Goal: Information Seeking & Learning: Compare options

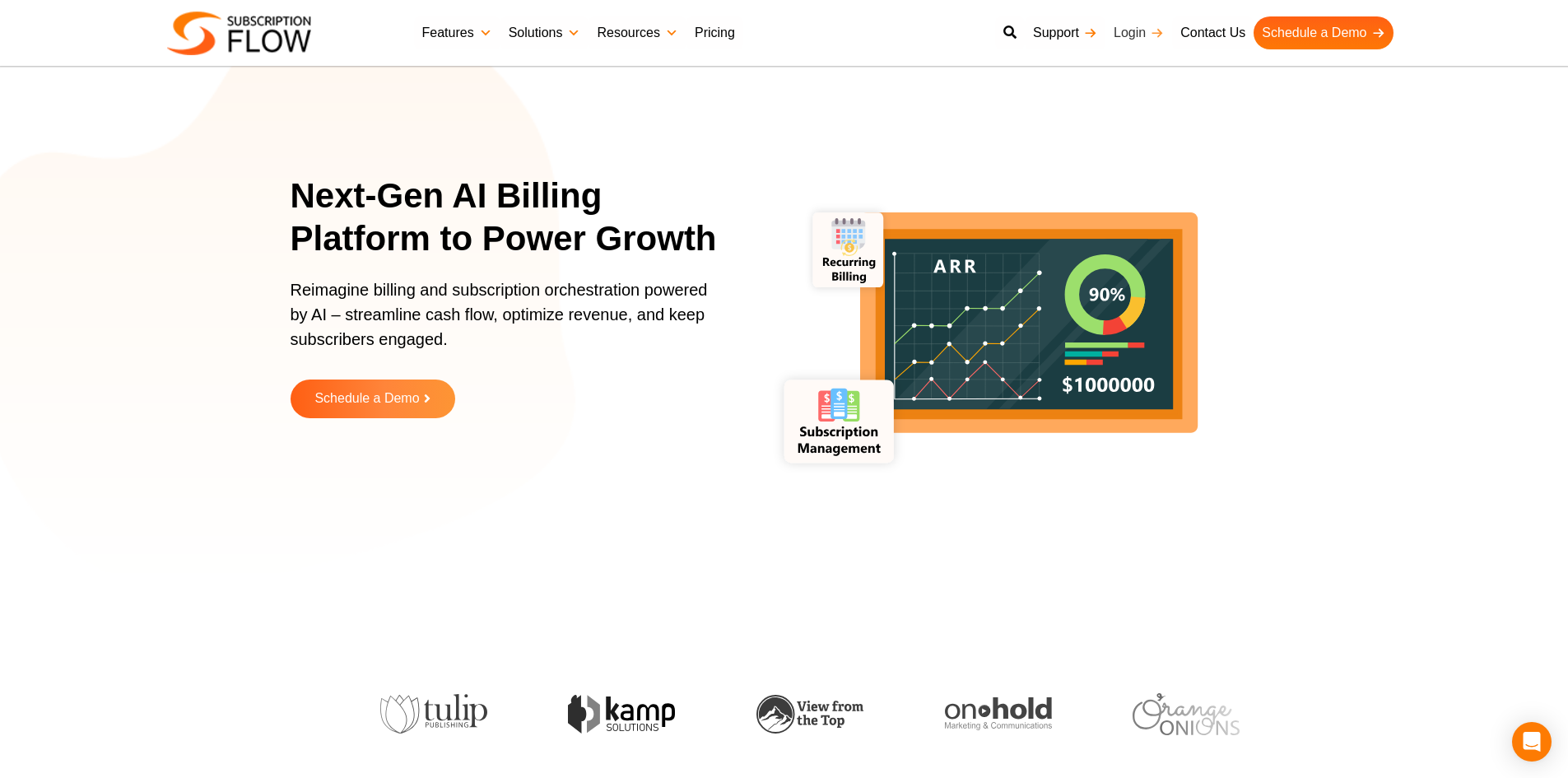
click at [1134, 32] on link "Login" at bounding box center [1138, 33] width 67 height 33
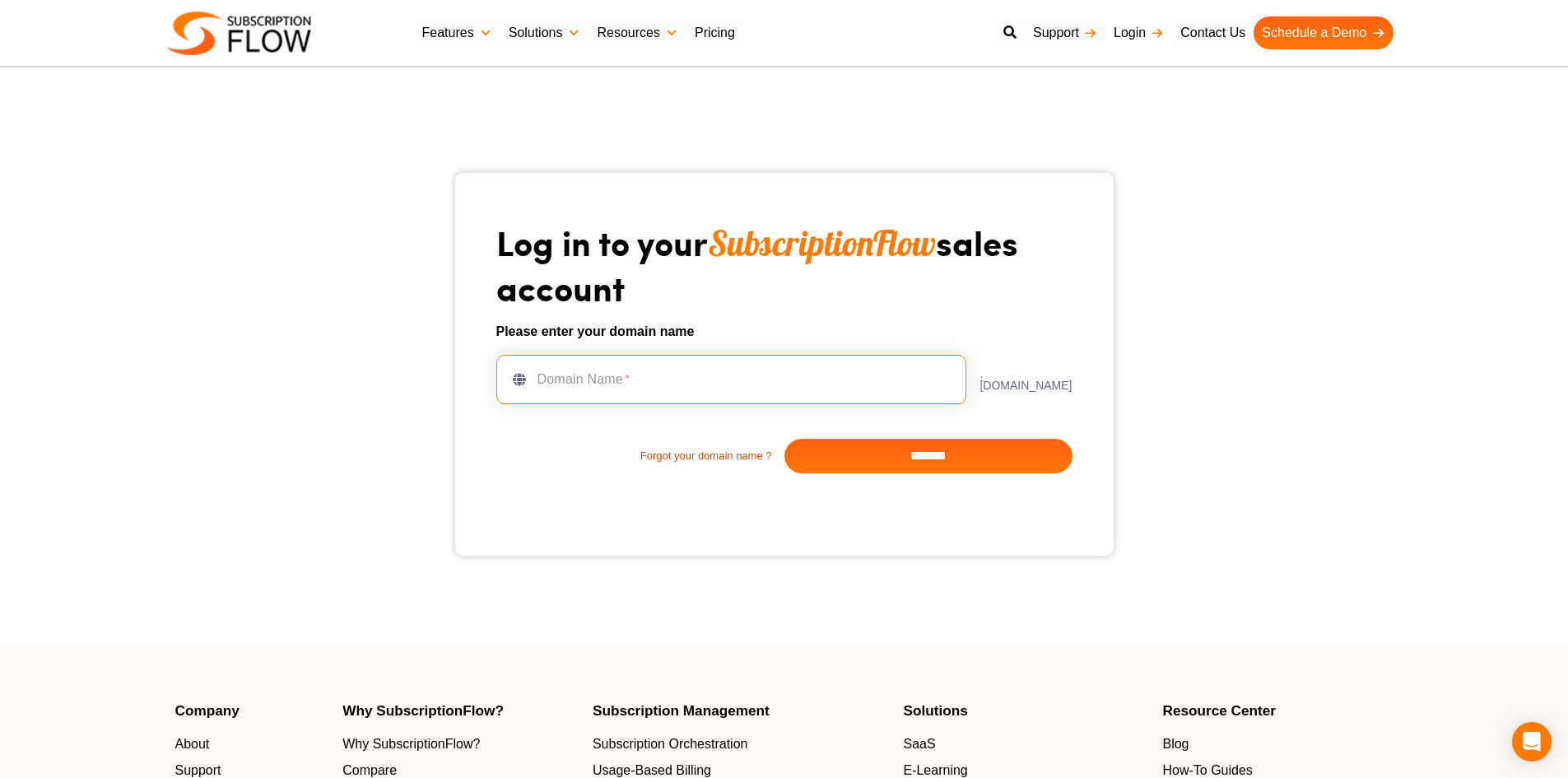
click at [759, 389] on input "text" at bounding box center [731, 379] width 471 height 50
type input "**********"
click at [871, 449] on input "*******" at bounding box center [928, 456] width 288 height 35
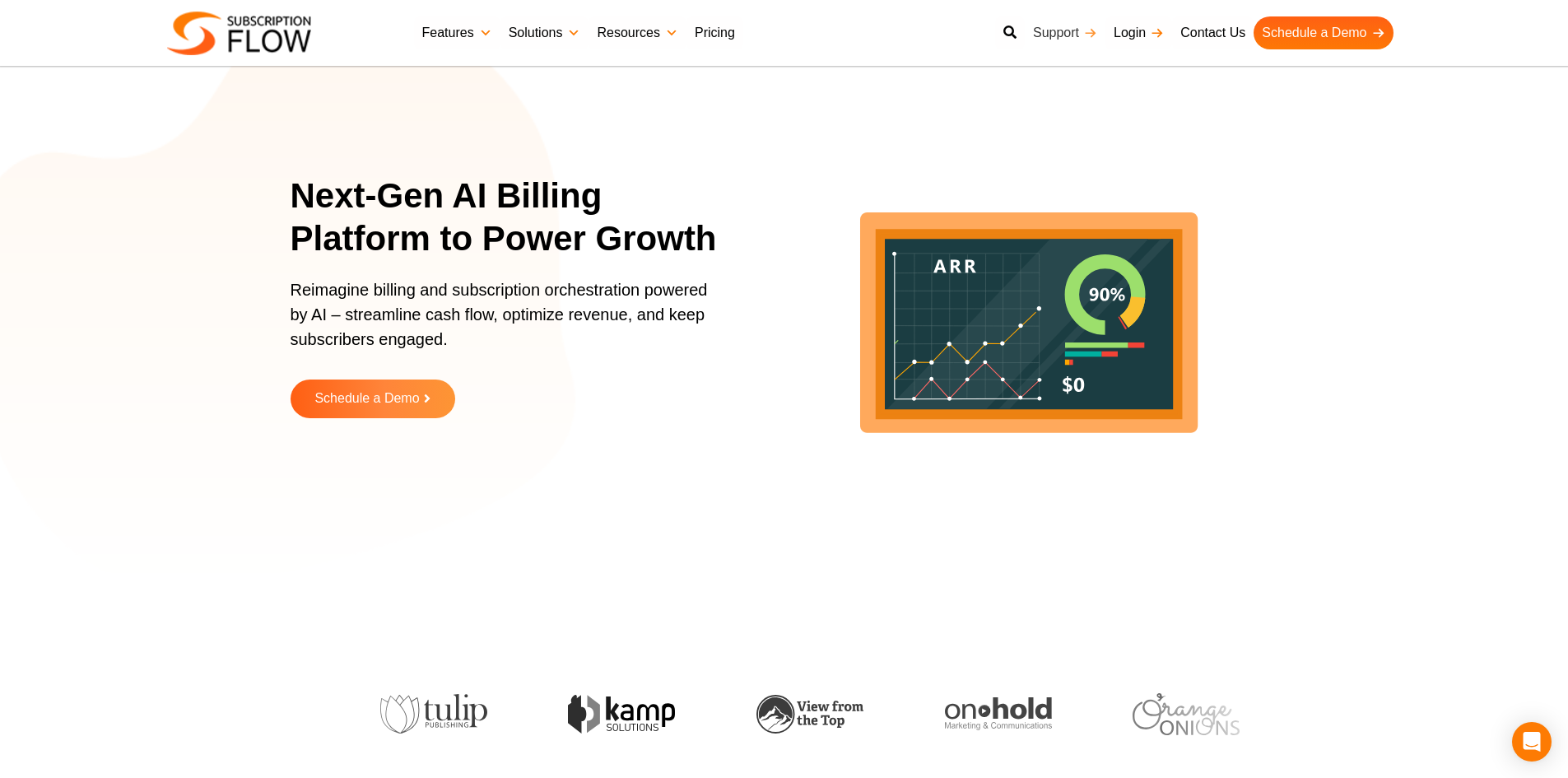
click at [1072, 33] on link "Support" at bounding box center [1064, 33] width 81 height 33
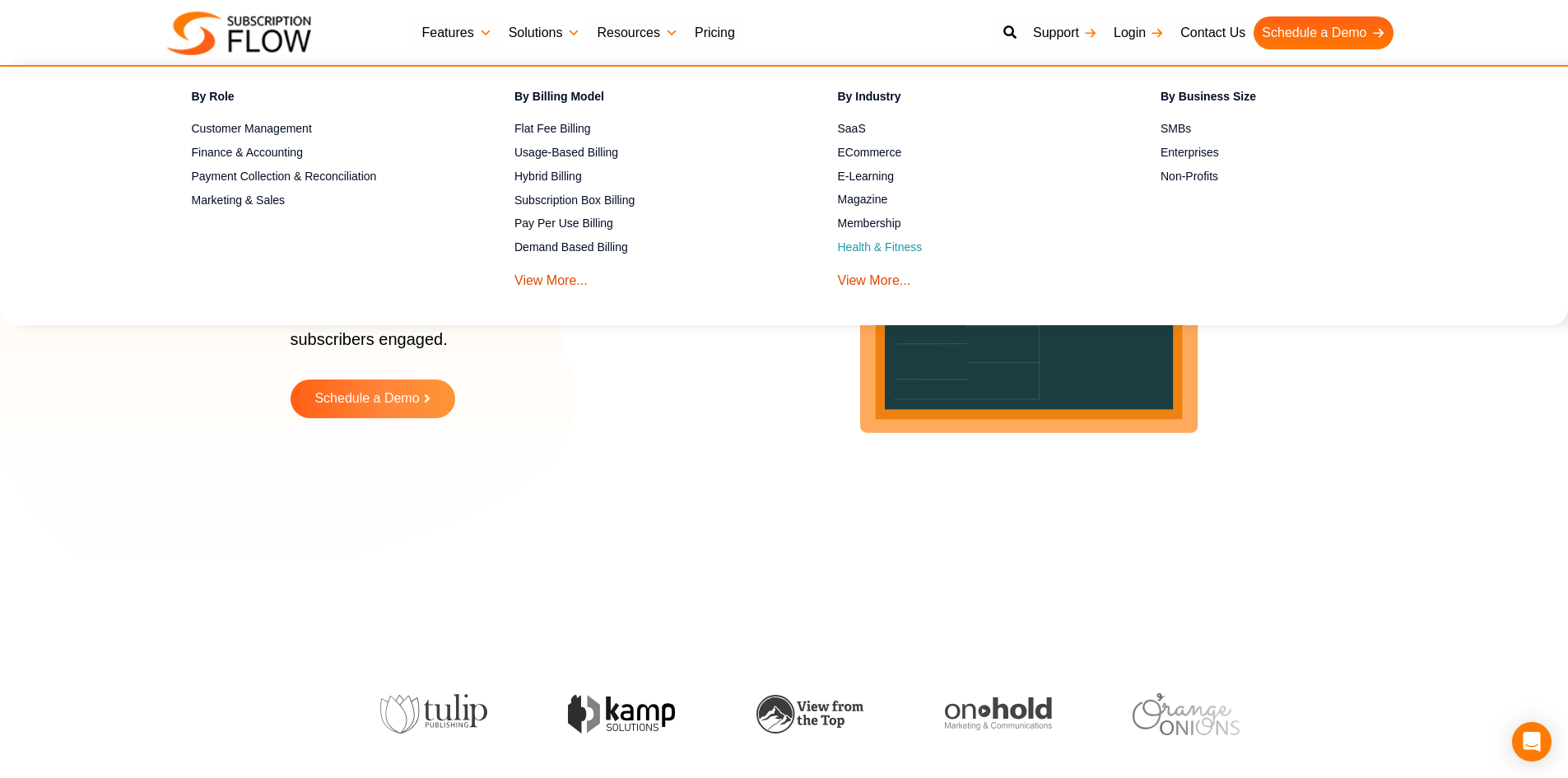
click at [867, 248] on link "Health & Fitness" at bounding box center [970, 247] width 265 height 20
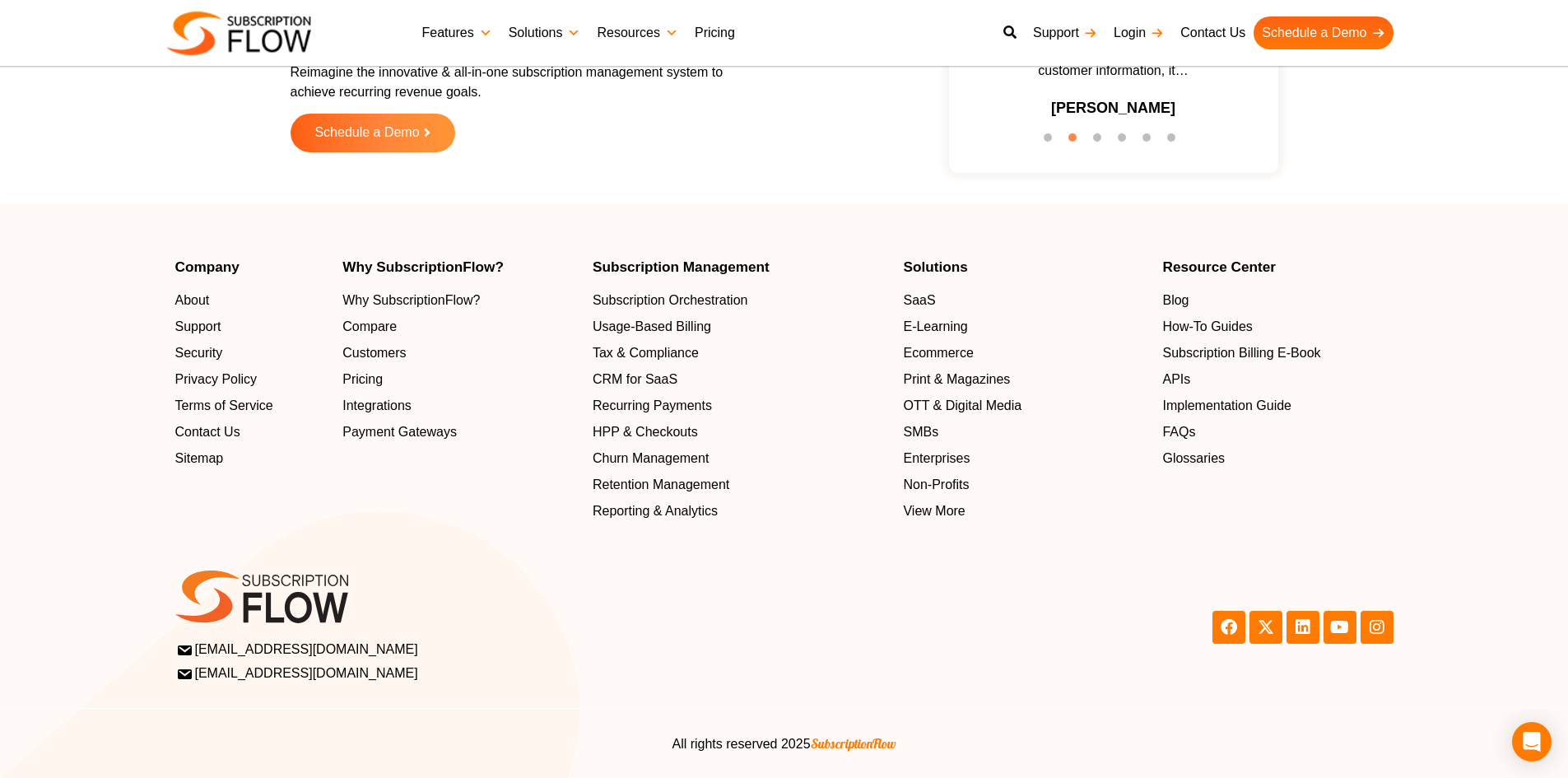
scroll to position [5255, 0]
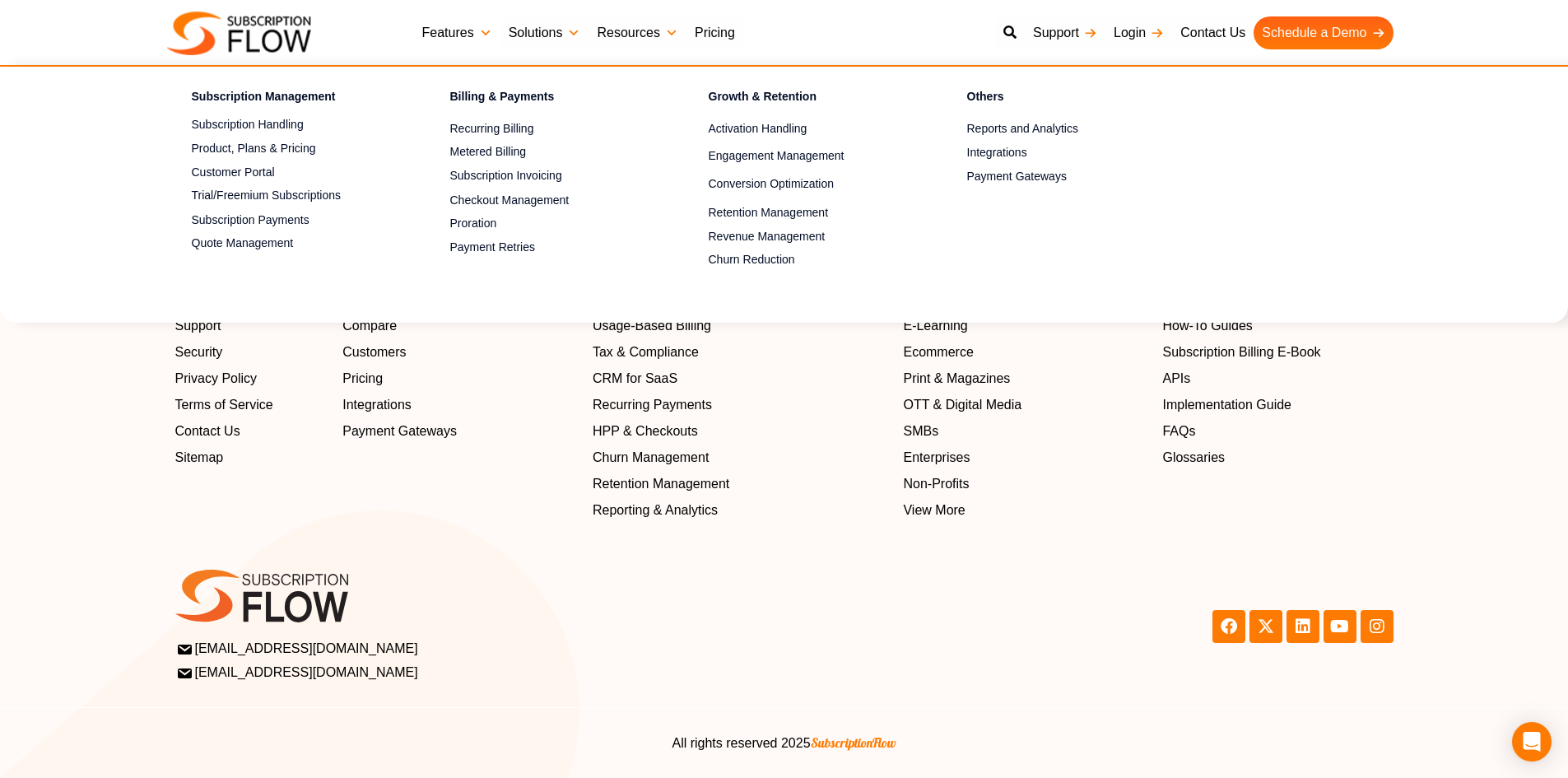
click at [270, 39] on img at bounding box center [239, 33] width 144 height 44
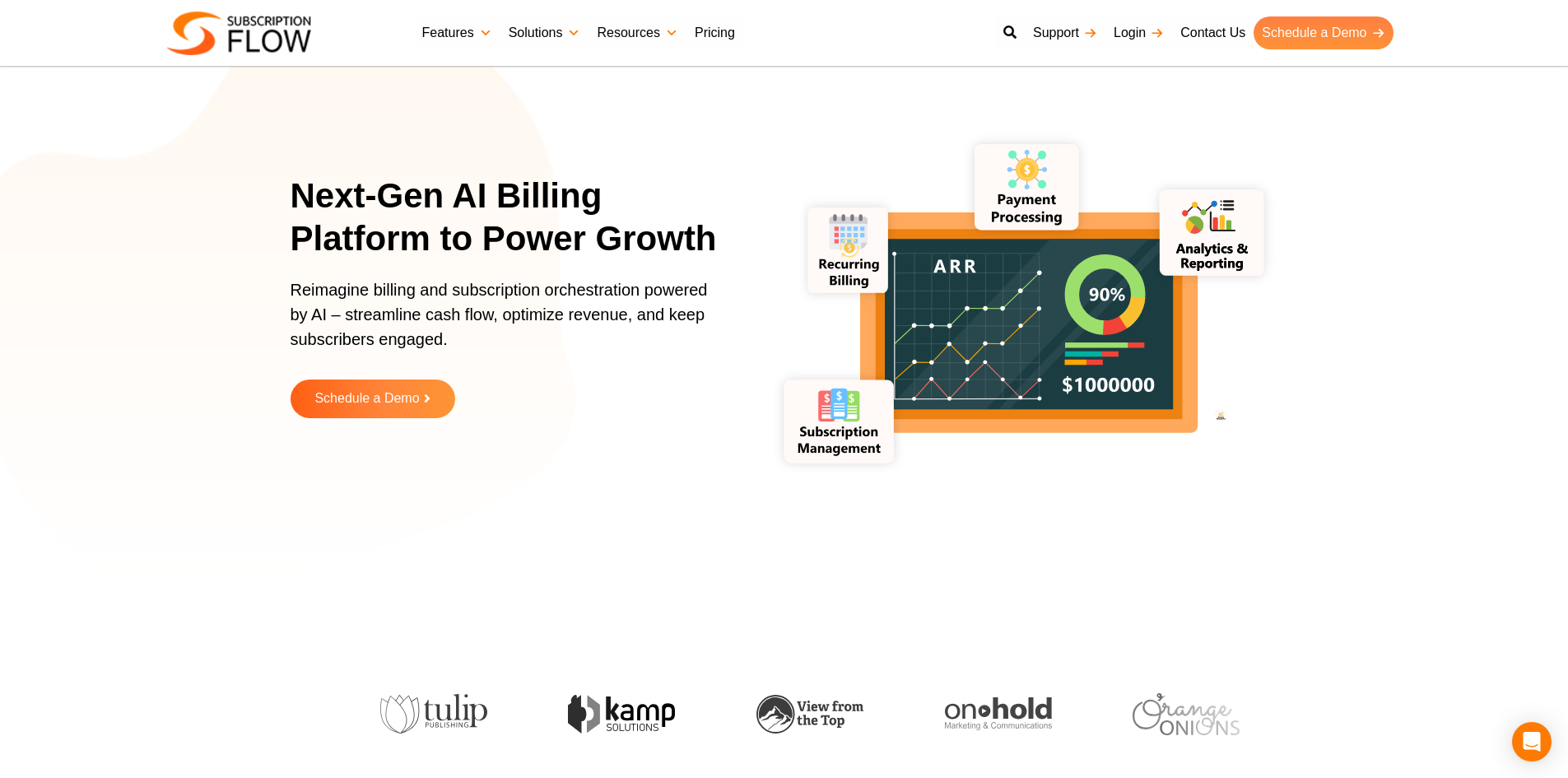
click at [1290, 29] on link "Schedule a Demo" at bounding box center [1323, 33] width 139 height 33
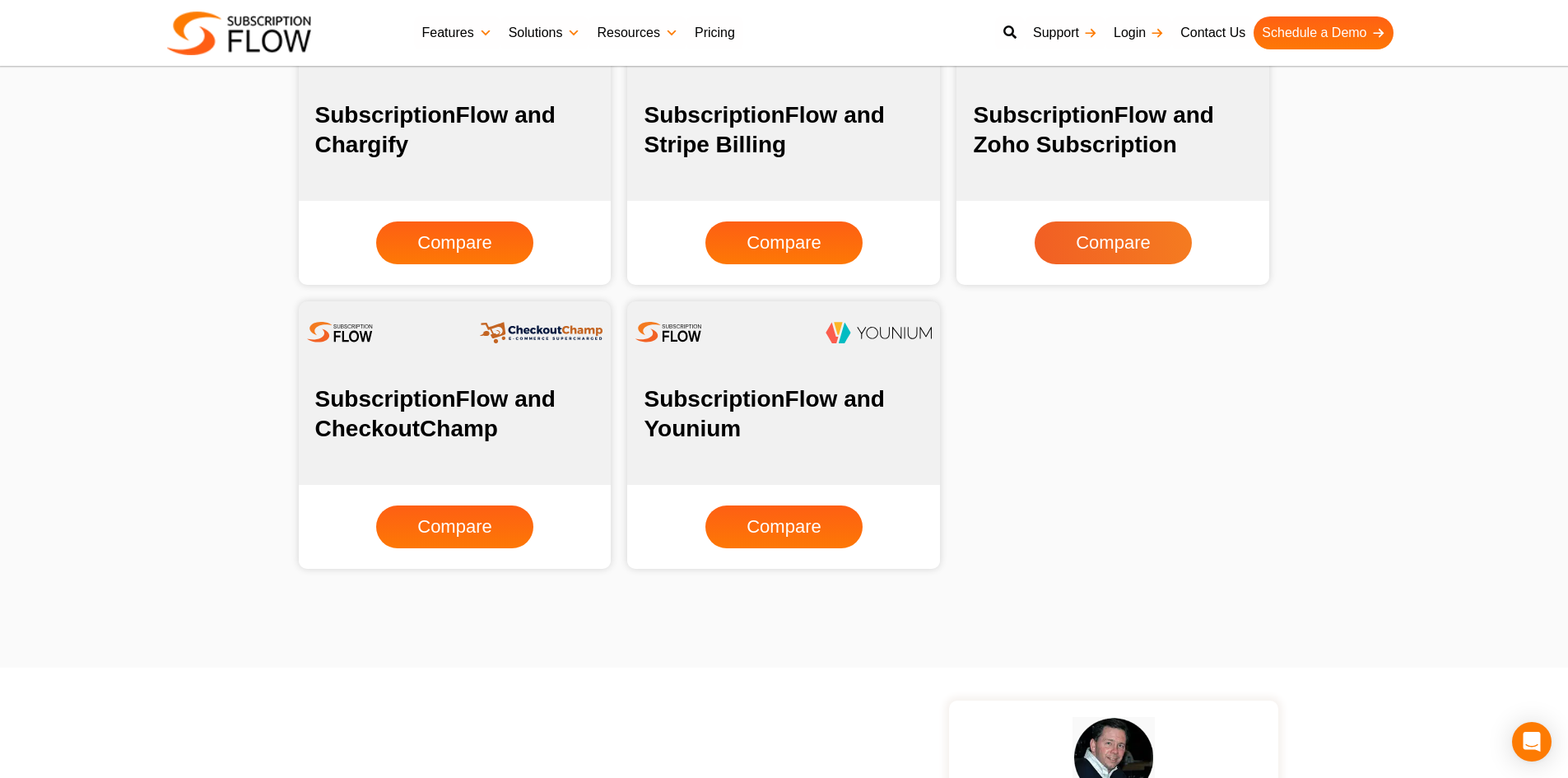
scroll to position [1747, 0]
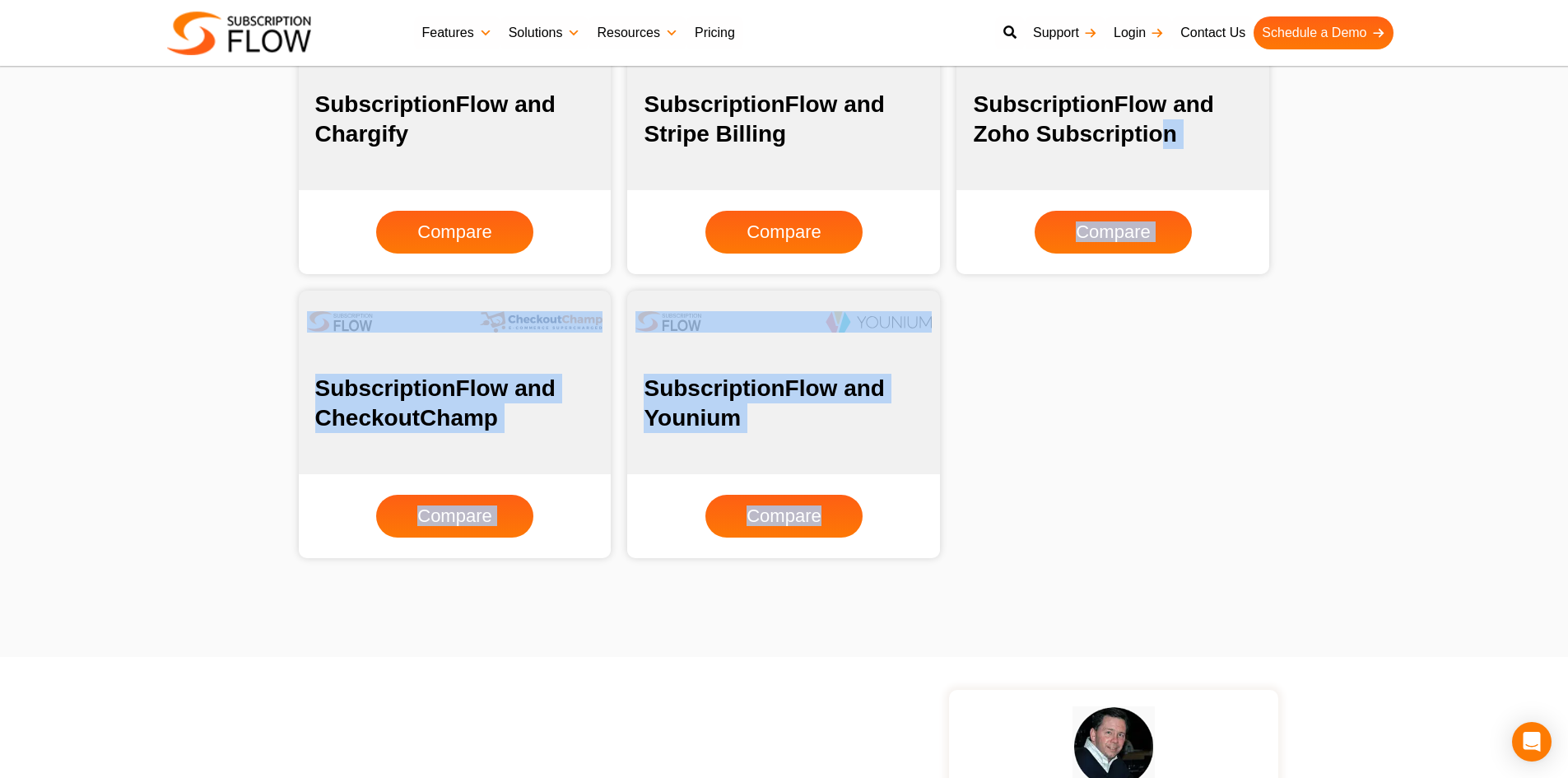
drag, startPoint x: 1574, startPoint y: 372, endPoint x: 1161, endPoint y: 506, distance: 434.2
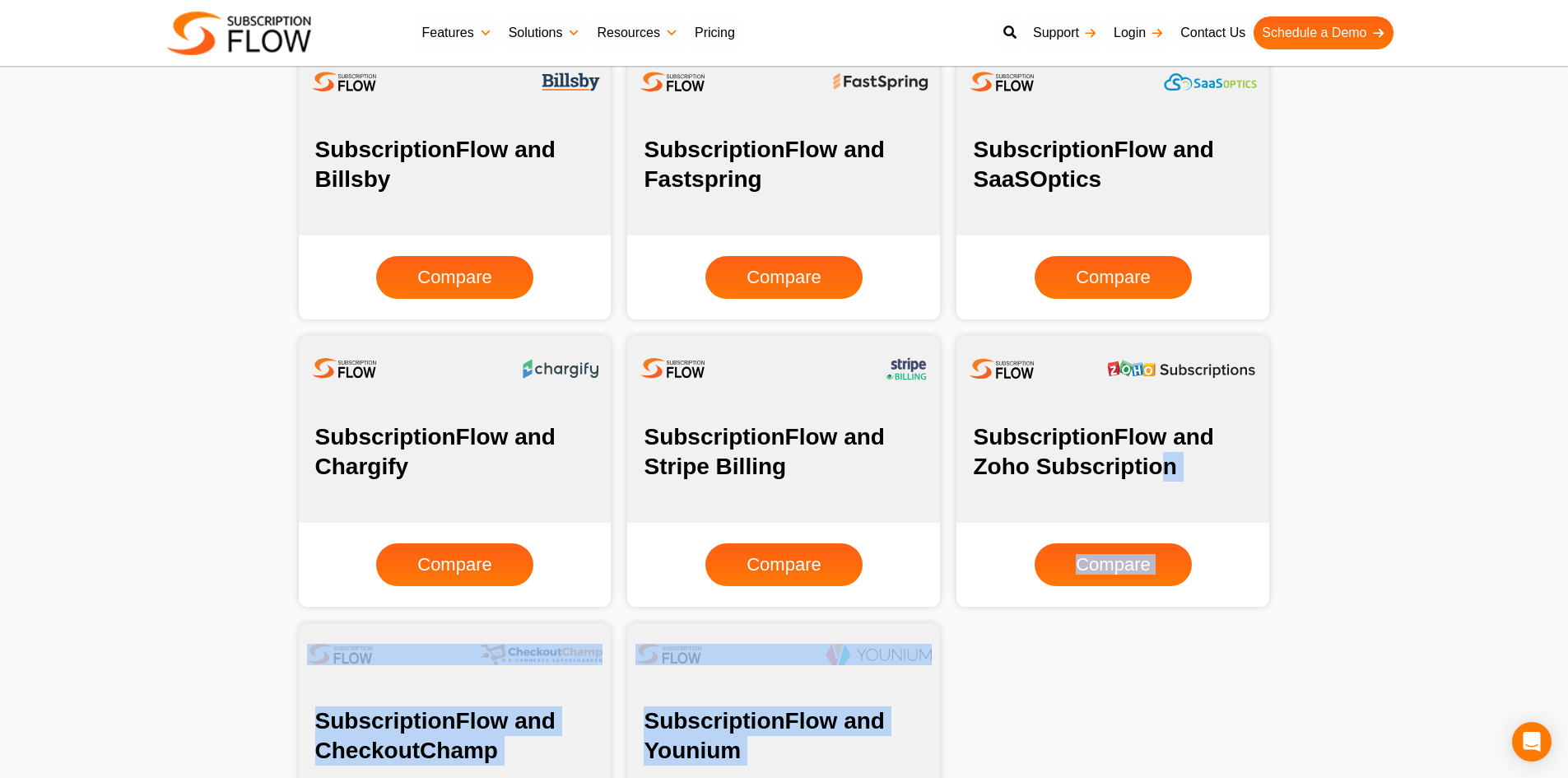
click at [1357, 495] on section "SubscriptionFlow and Chargify Compare SubscriptionFlow and Stripe Billing Compa…" at bounding box center [783, 471] width 1551 height 287
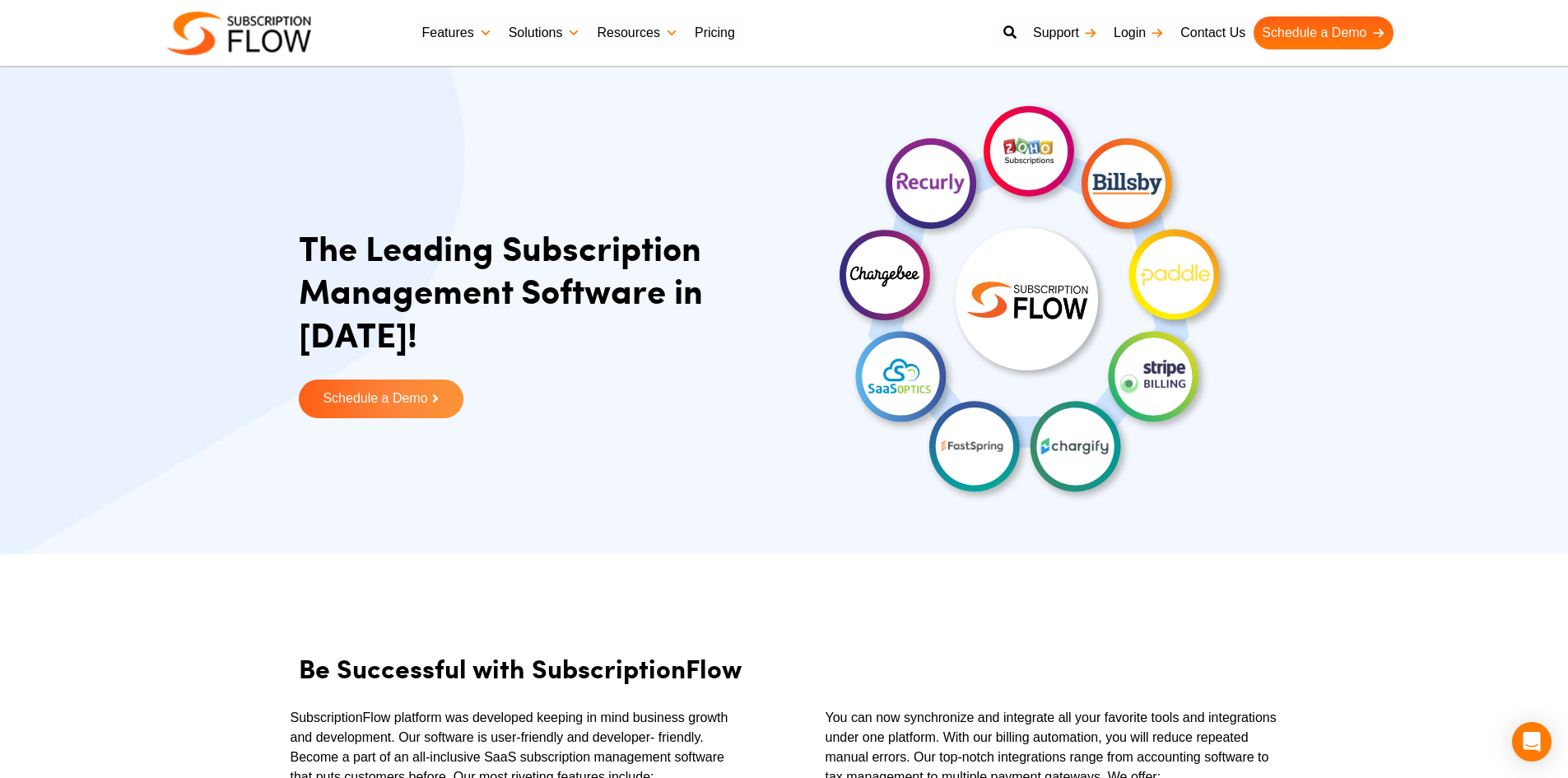
scroll to position [0, 0]
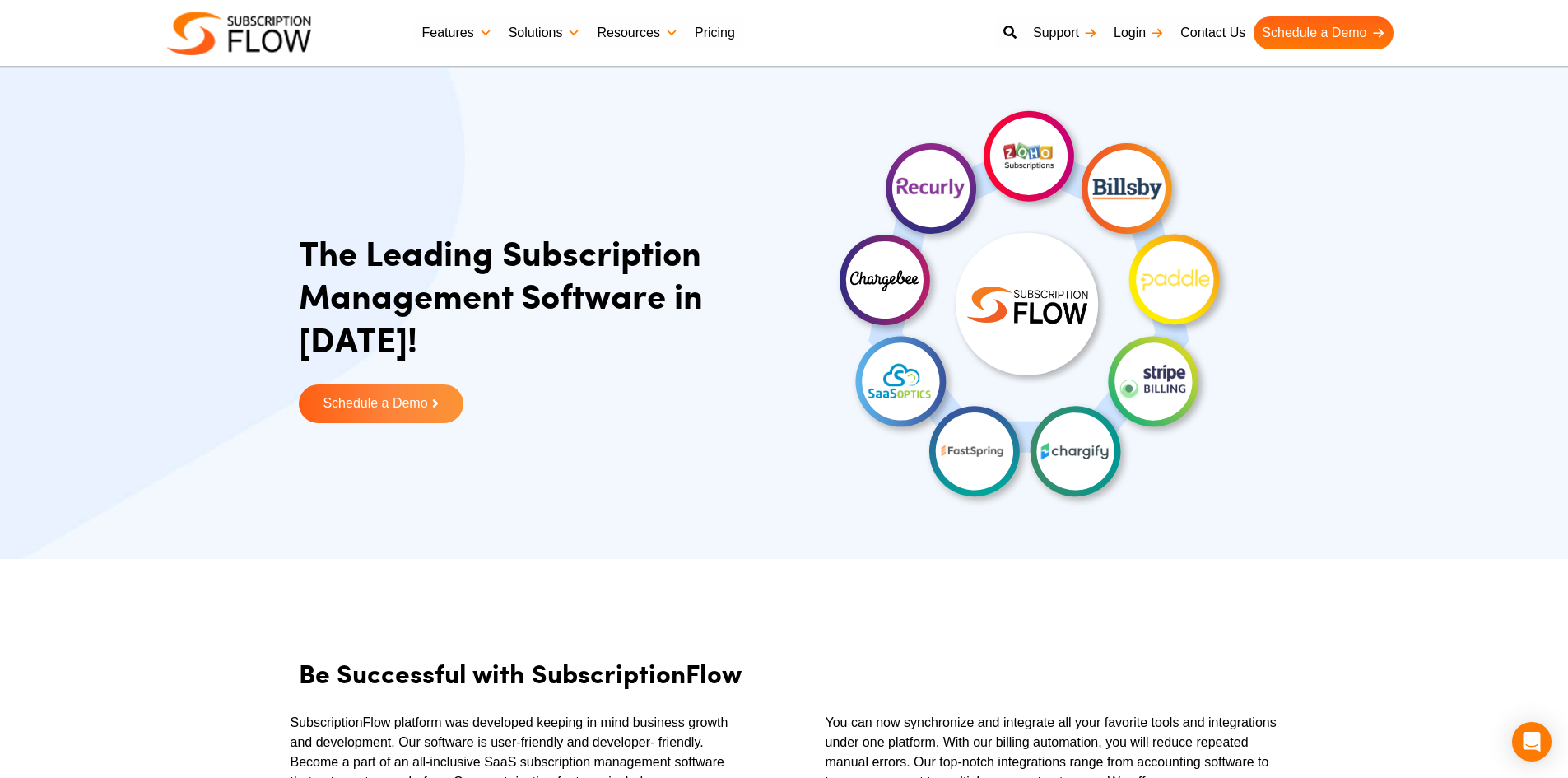
click at [233, 41] on img at bounding box center [239, 33] width 144 height 44
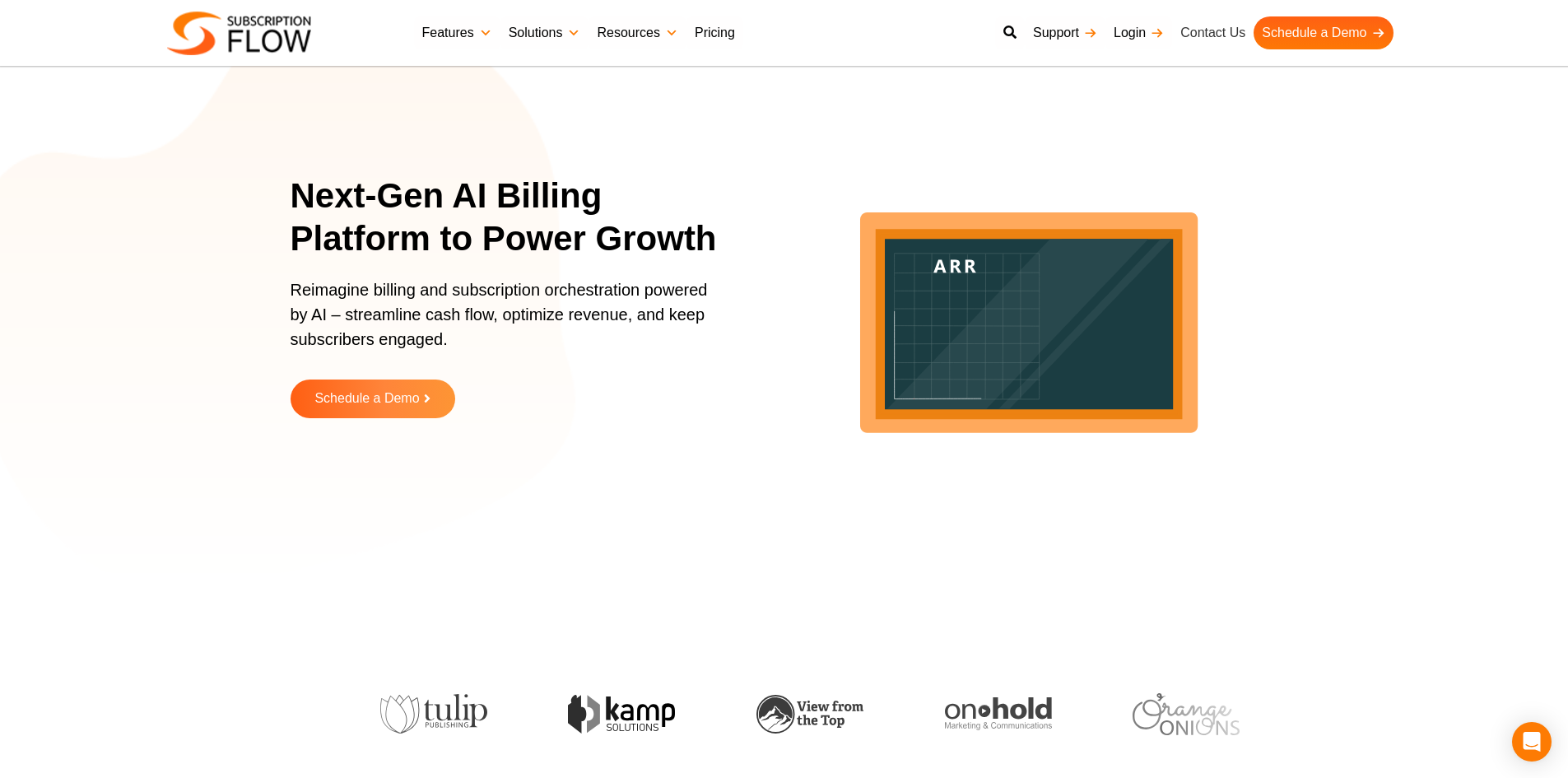
click at [1191, 32] on link "Contact Us" at bounding box center [1213, 33] width 82 height 33
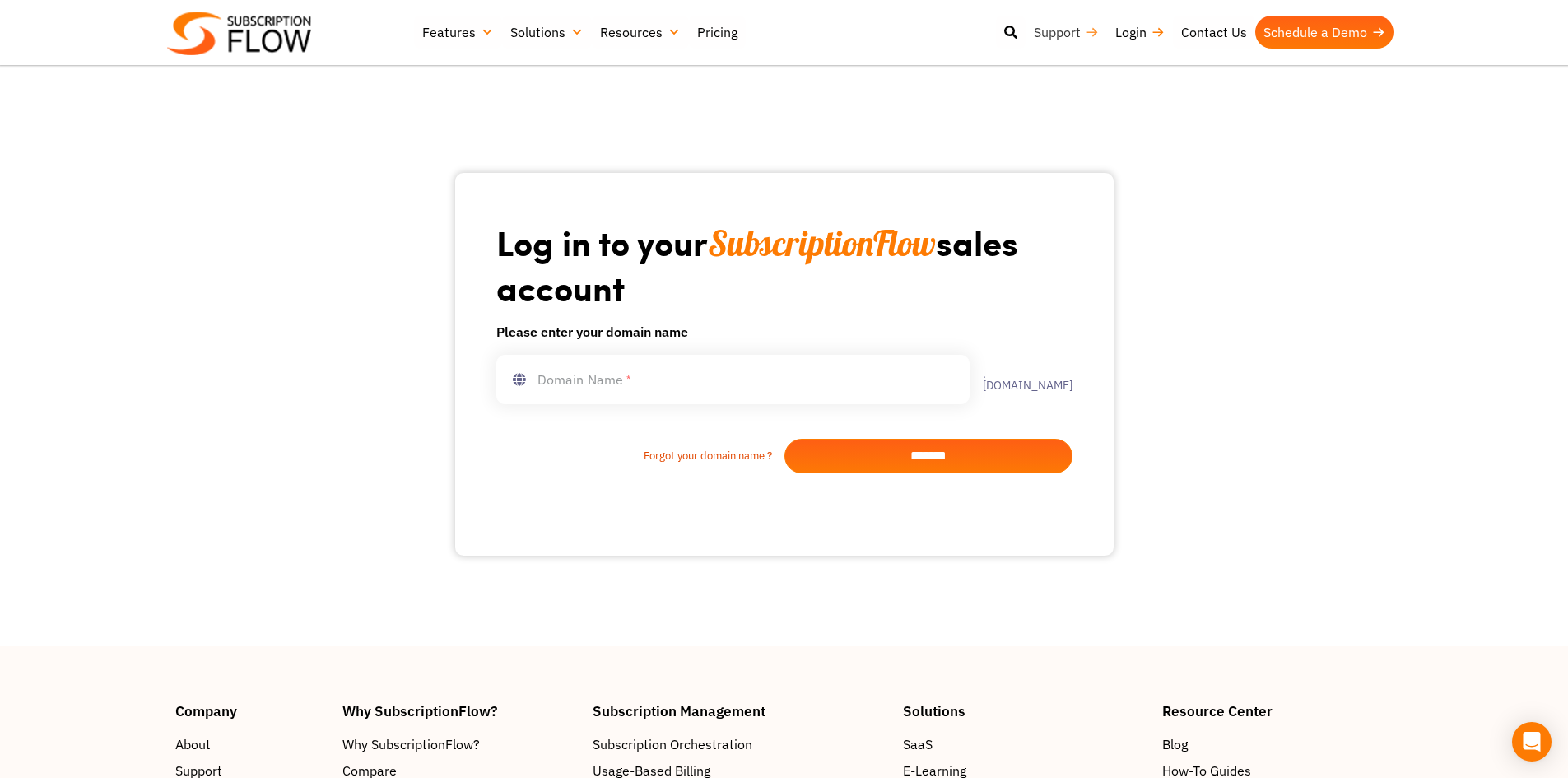
click at [1072, 39] on link "Support" at bounding box center [1066, 32] width 82 height 33
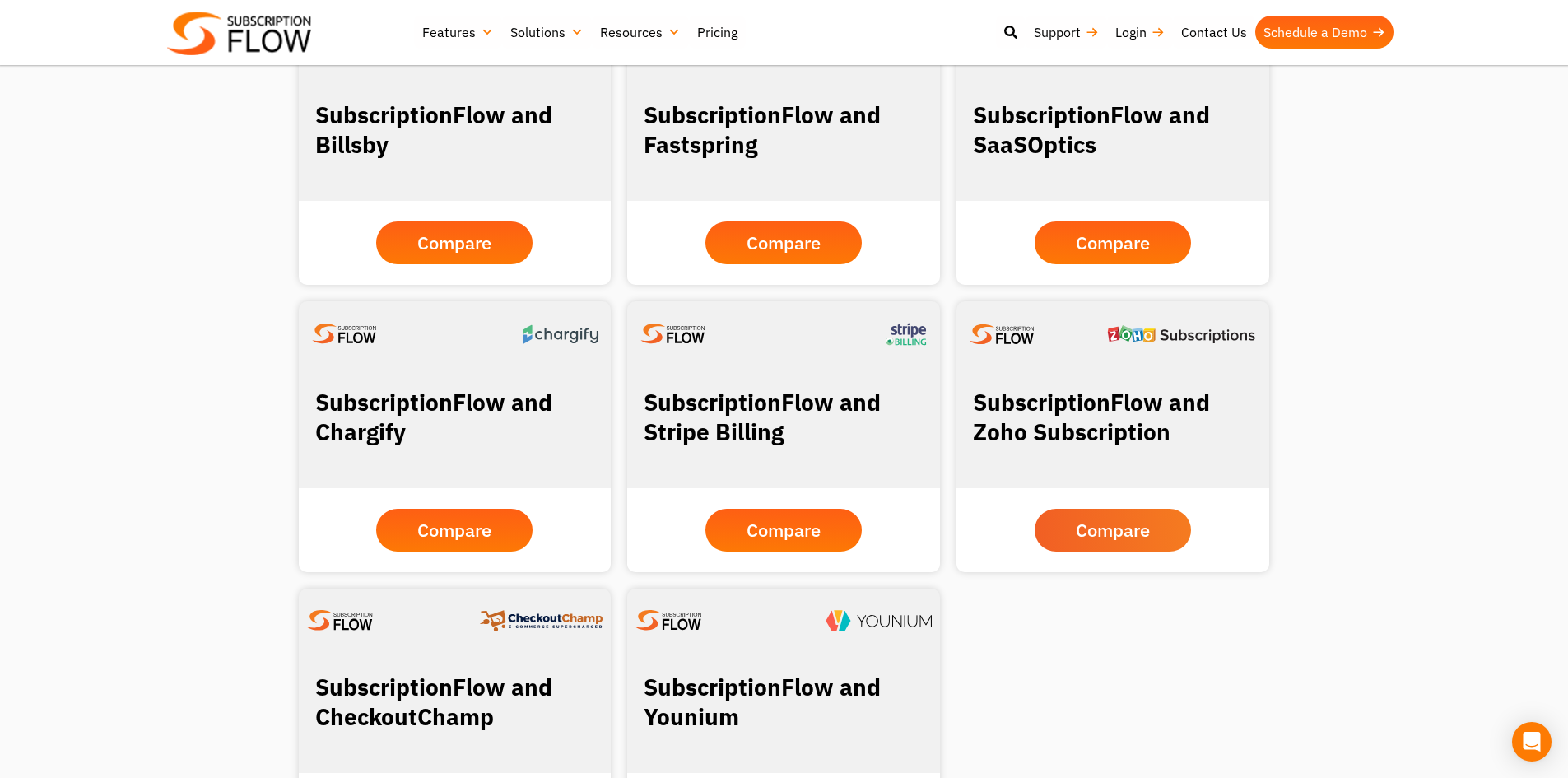
scroll to position [1481, 0]
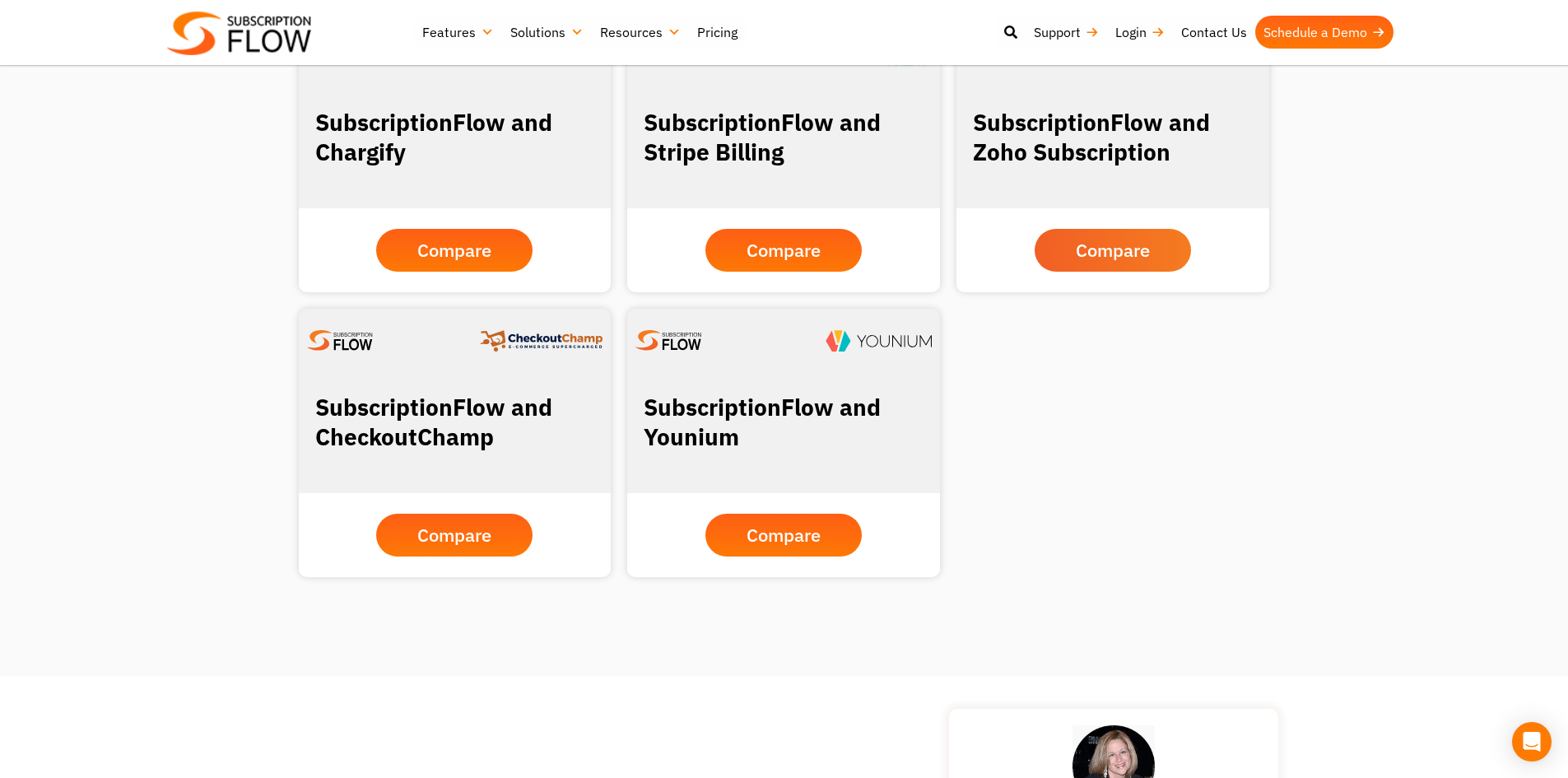
click at [1090, 236] on link "Compare" at bounding box center [1113, 250] width 157 height 43
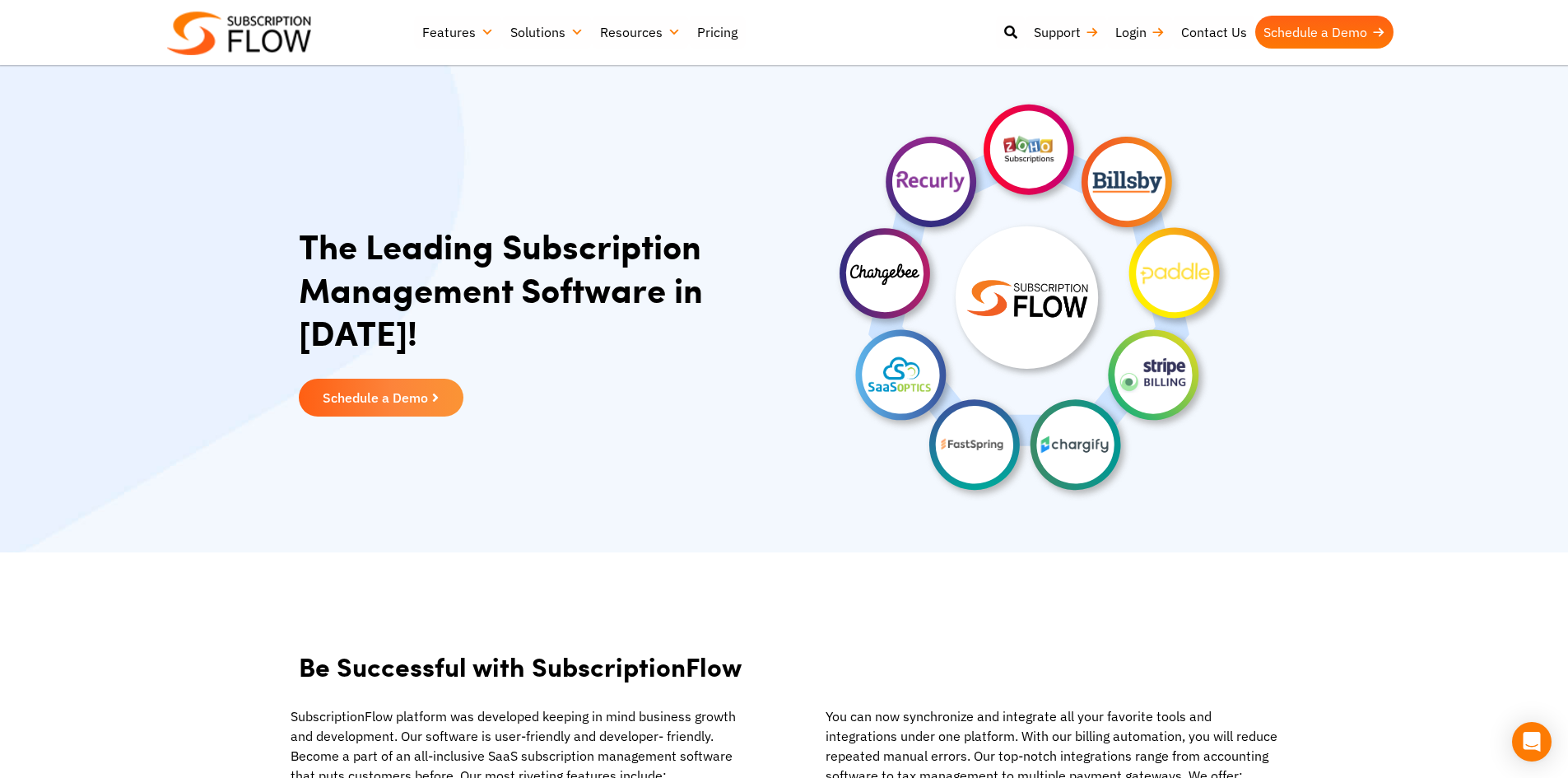
scroll to position [0, 0]
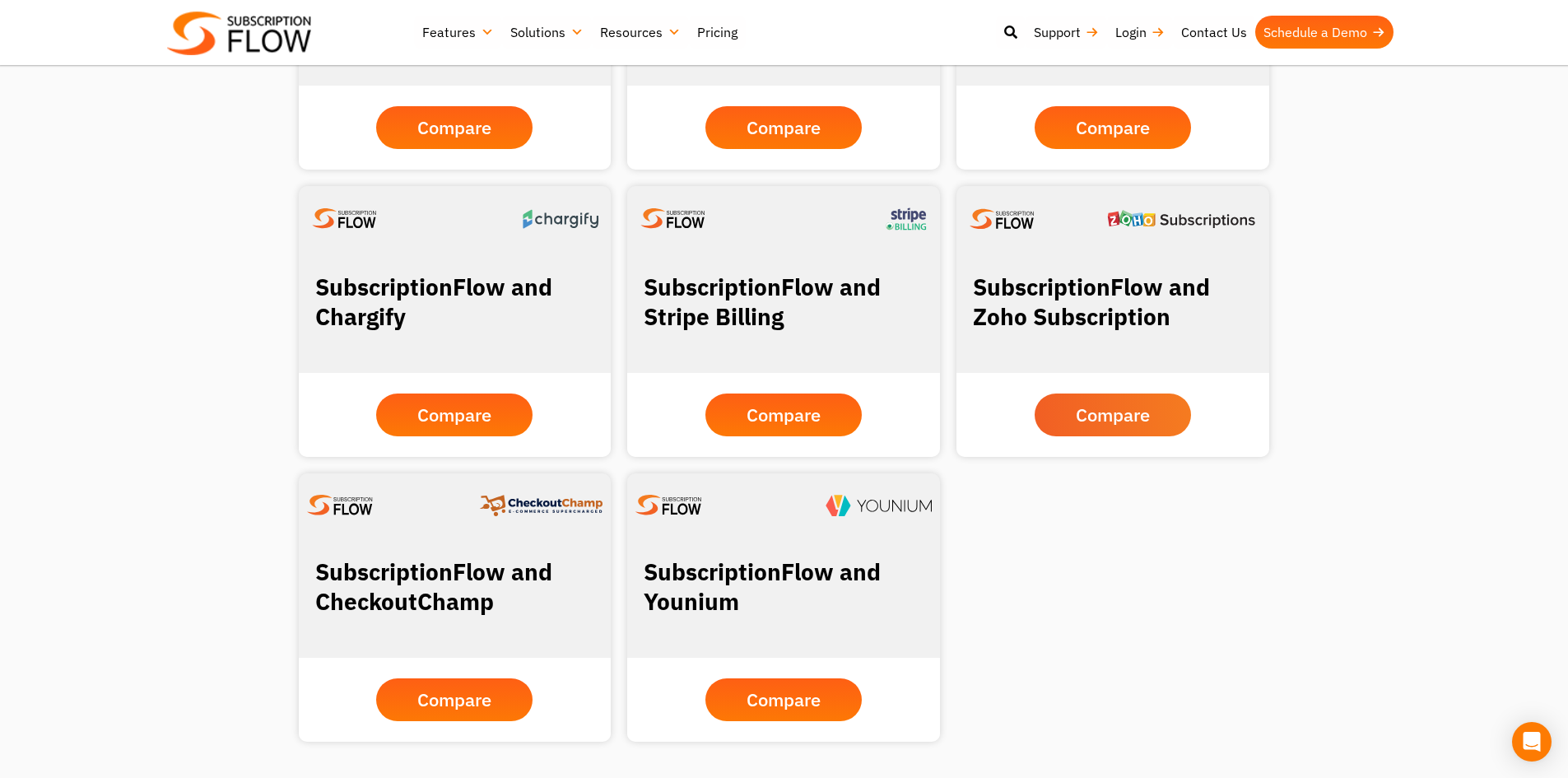
click at [1102, 419] on span "Compare" at bounding box center [1112, 414] width 74 height 18
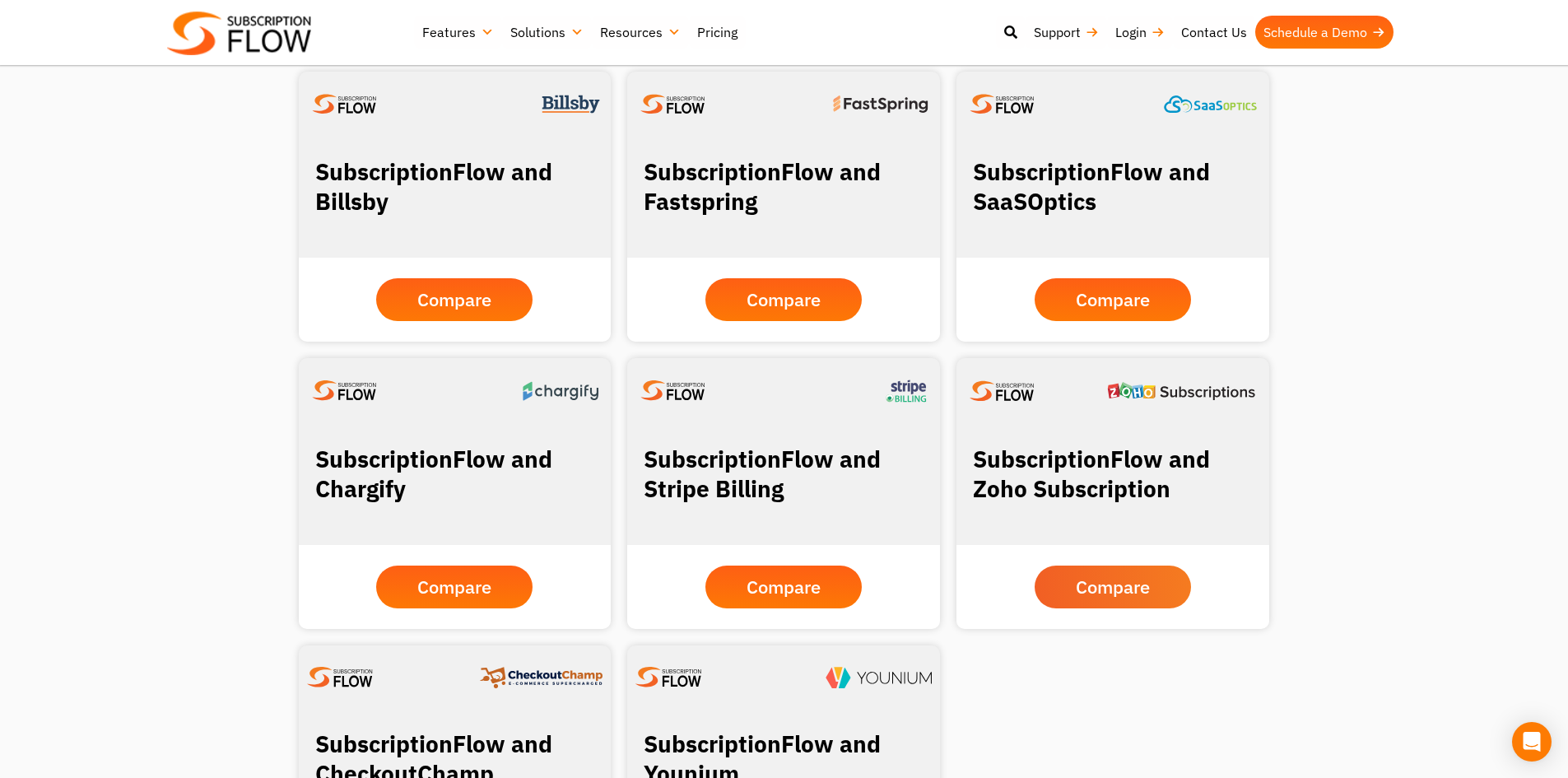
scroll to position [1564, 0]
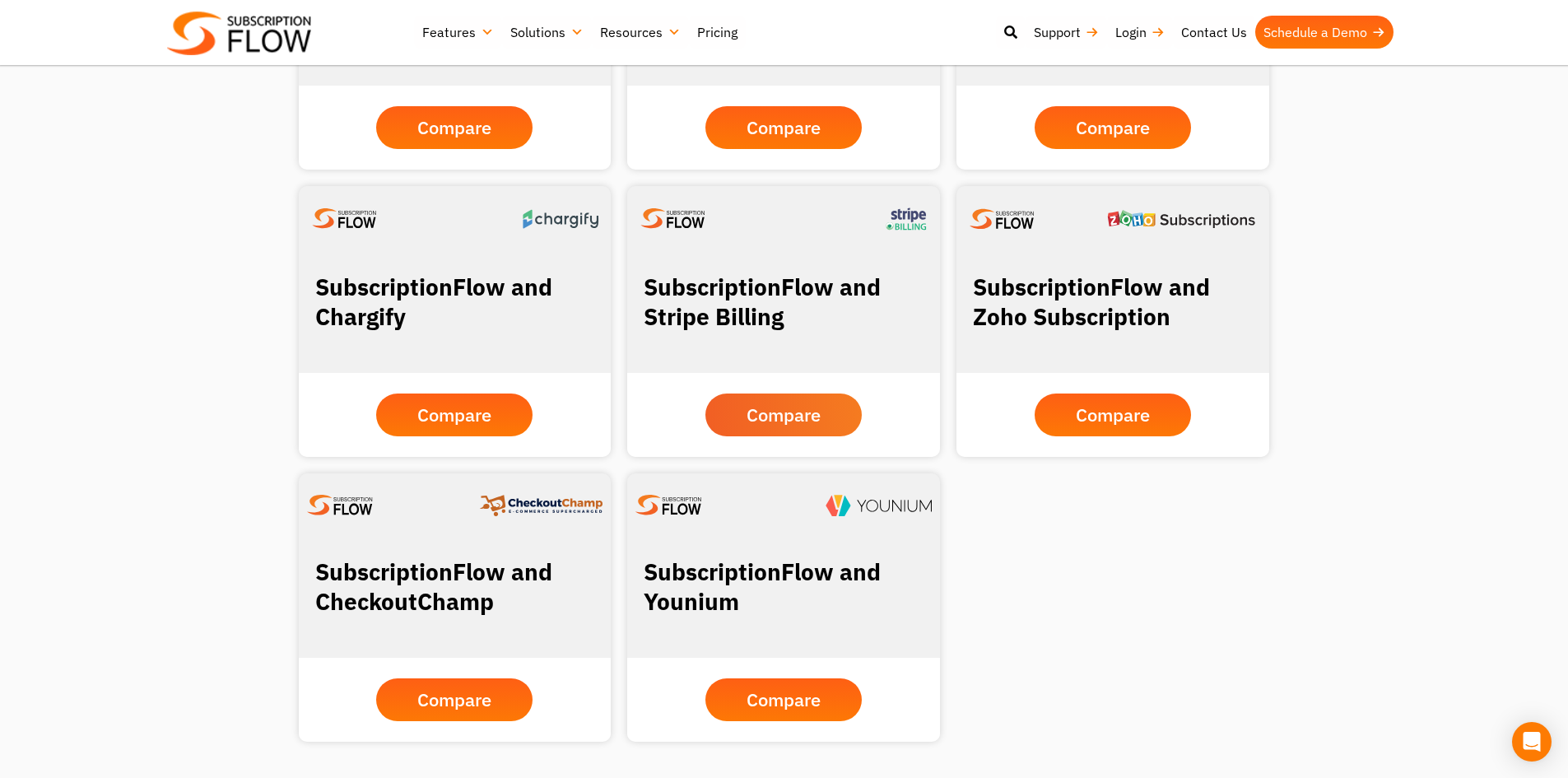
click at [801, 406] on span "Compare" at bounding box center [783, 414] width 74 height 18
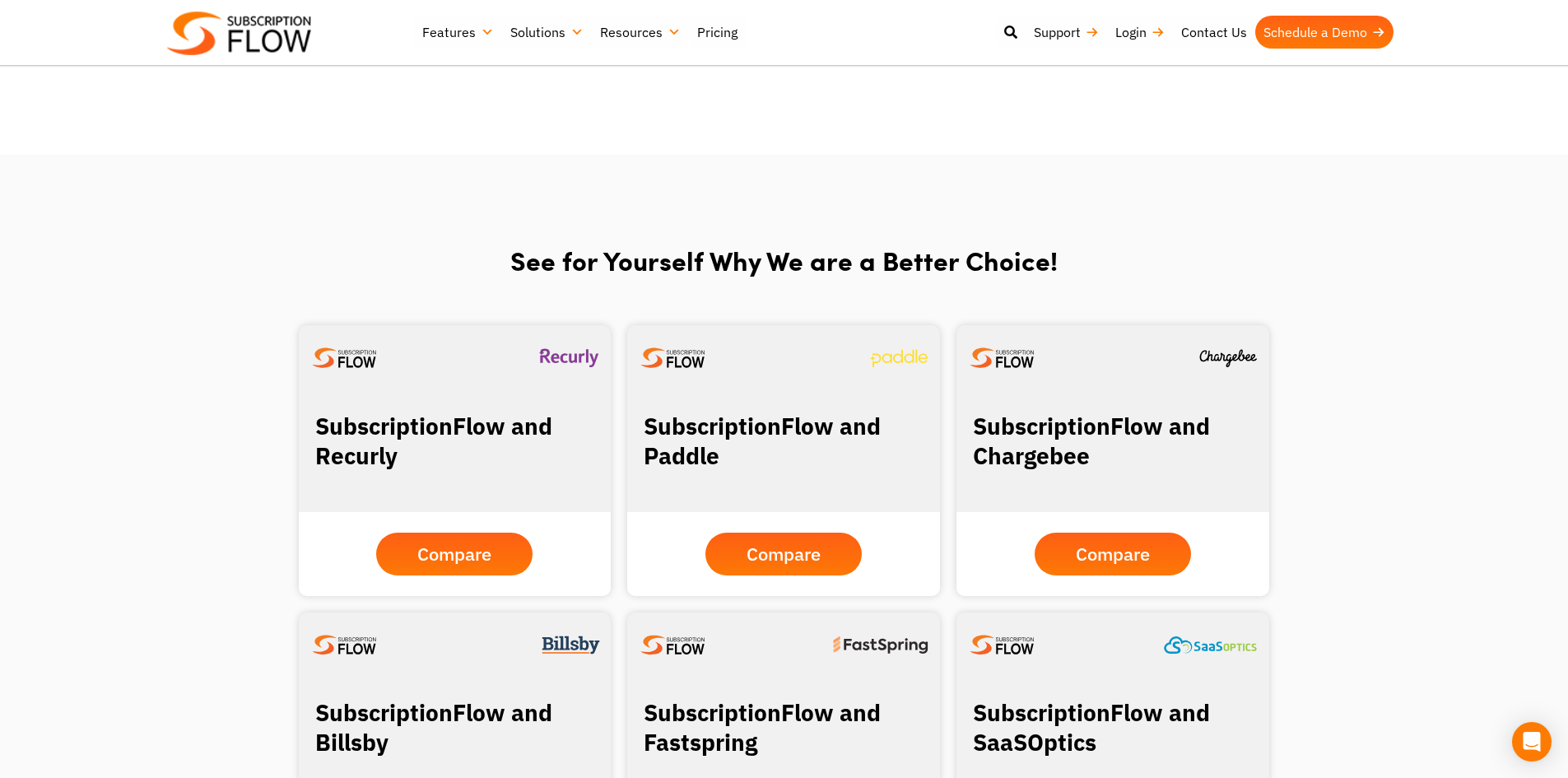
scroll to position [1152, 0]
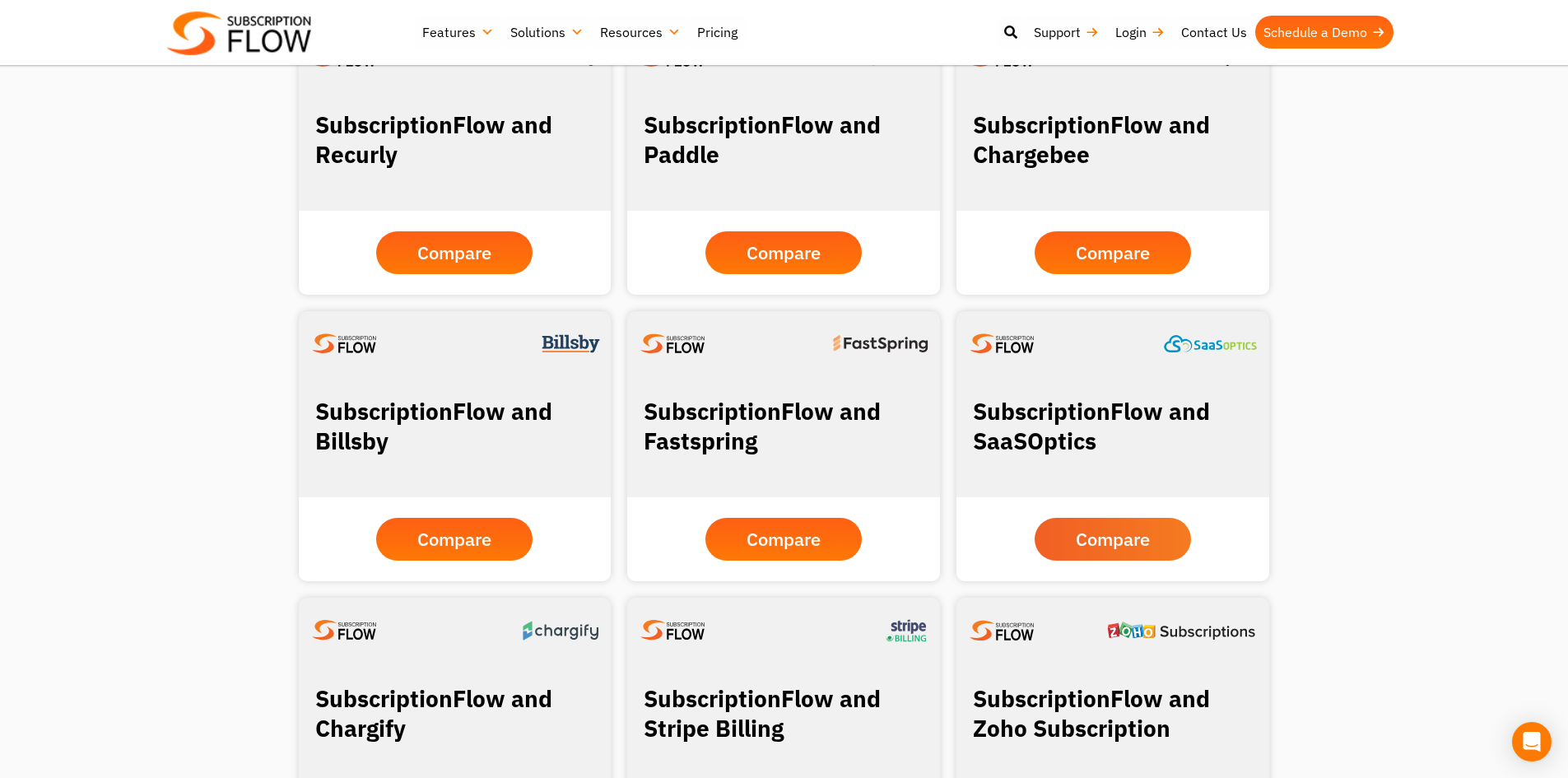
click at [1096, 538] on span "Compare" at bounding box center [1112, 539] width 74 height 18
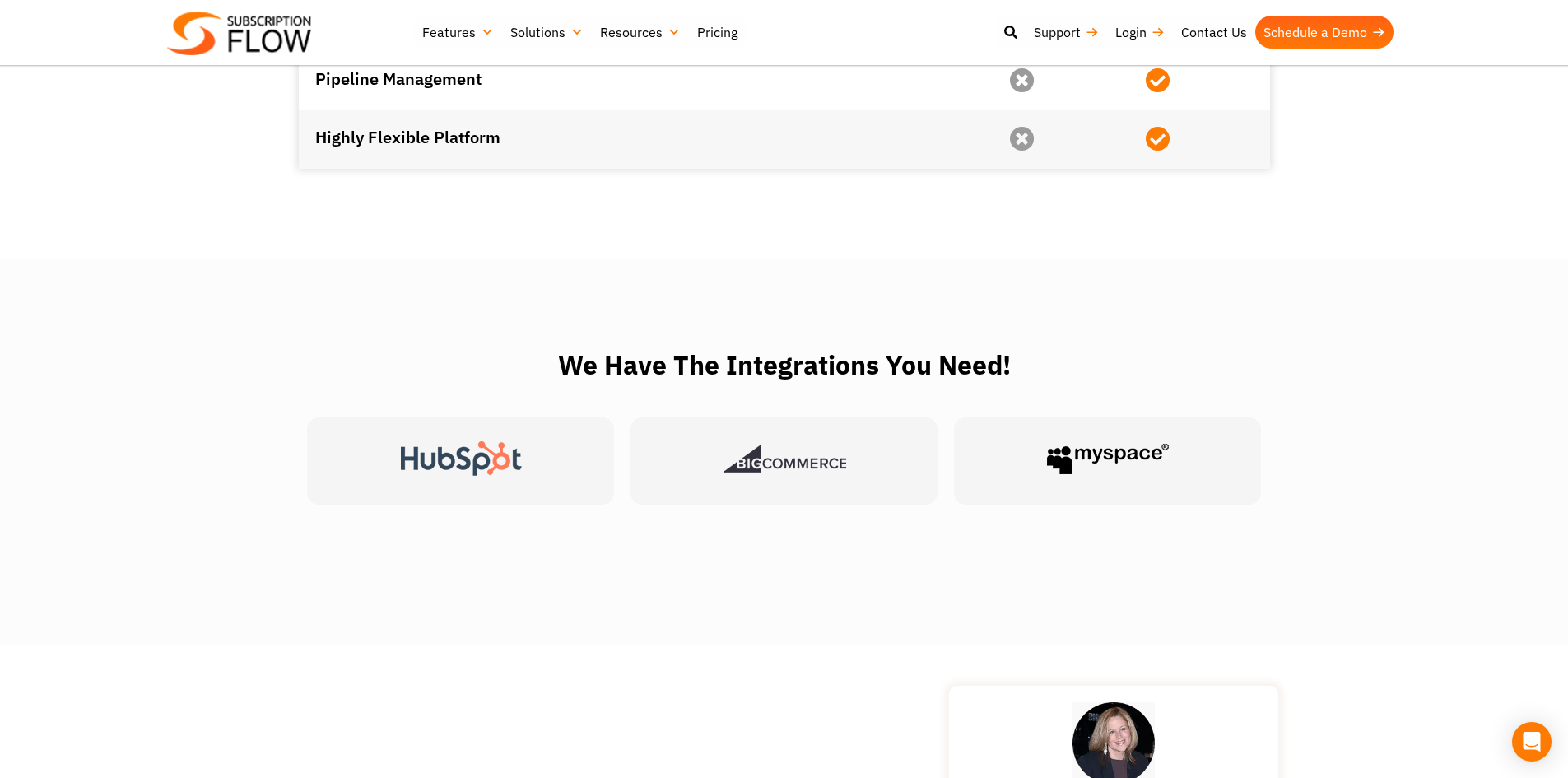
scroll to position [2716, 0]
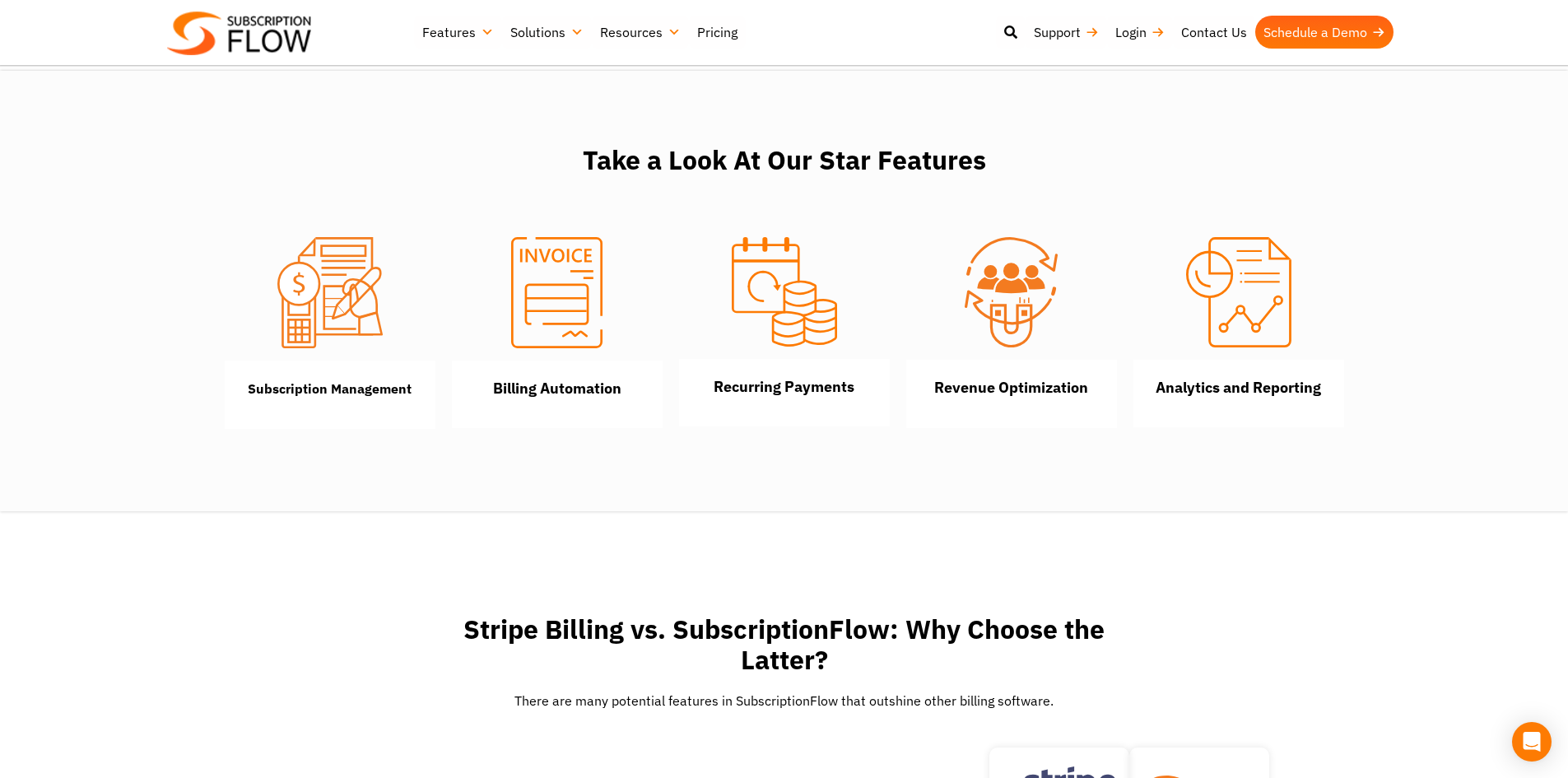
scroll to position [1235, 0]
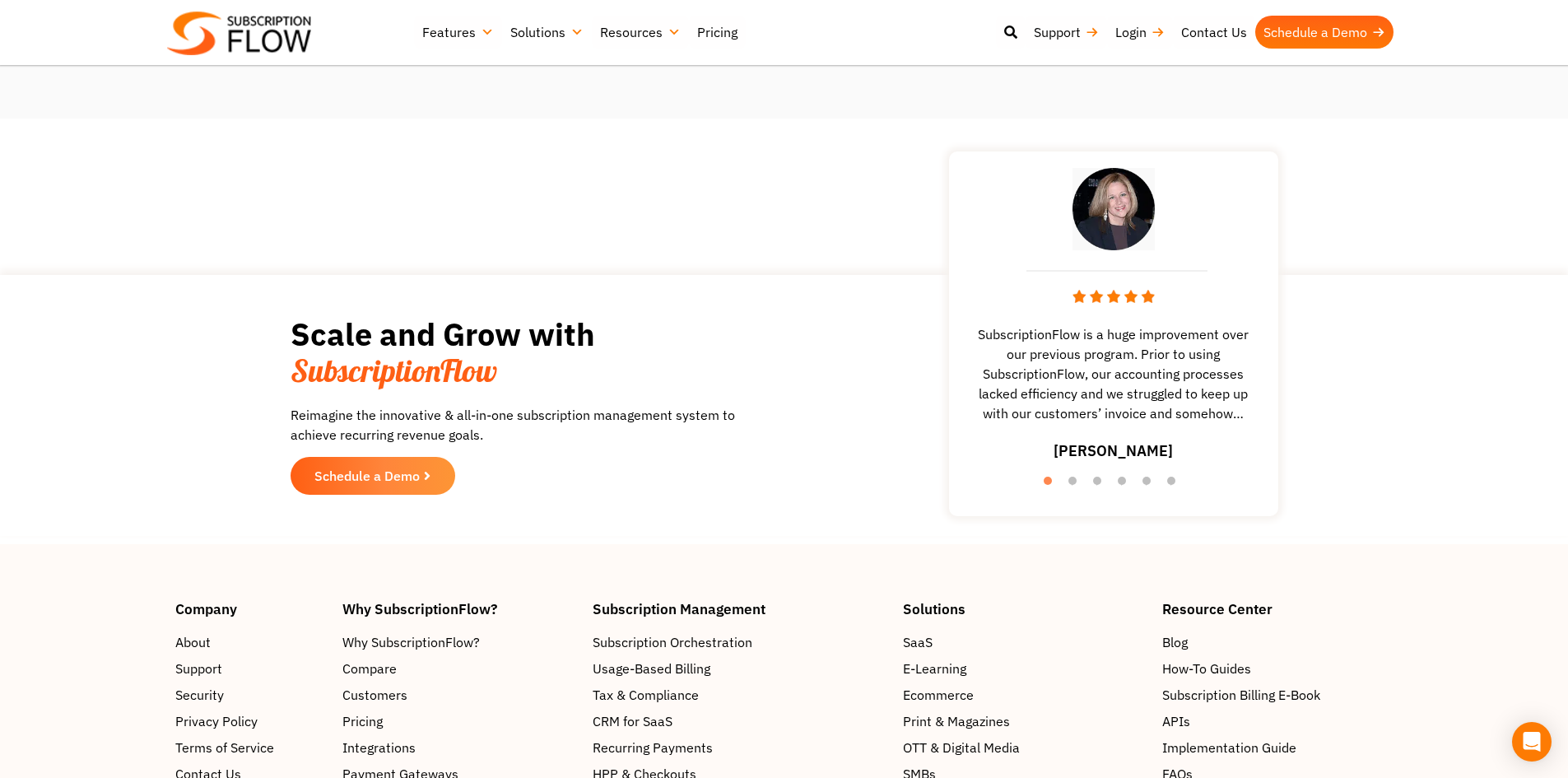
scroll to position [2469, 0]
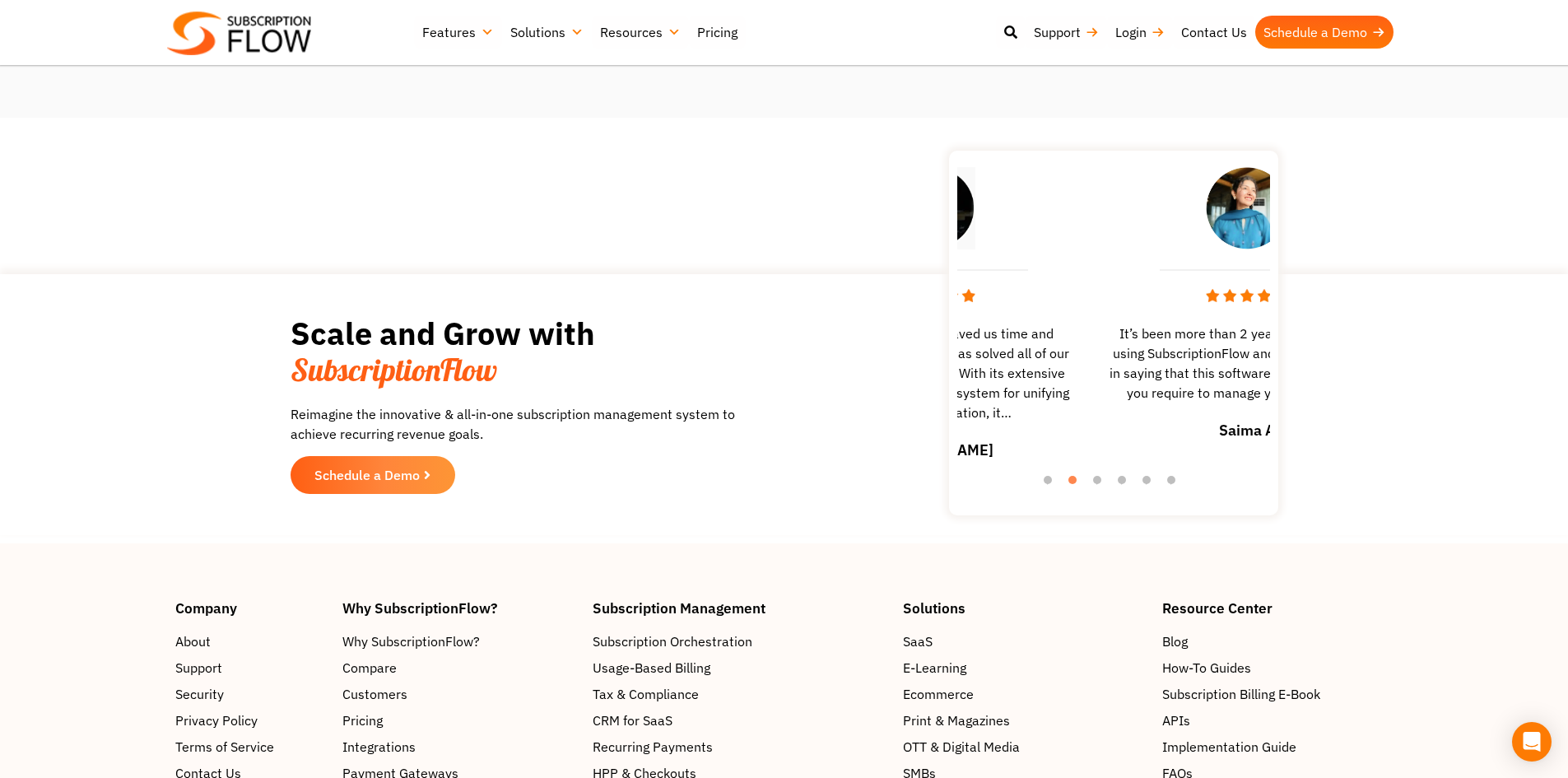
drag, startPoint x: 1200, startPoint y: 377, endPoint x: 857, endPoint y: 348, distance: 344.2
click at [861, 348] on div "Scale and Grow with SubscriptionFlow Reimagine the innovative & all-in-one subs…" at bounding box center [784, 404] width 988 height 245
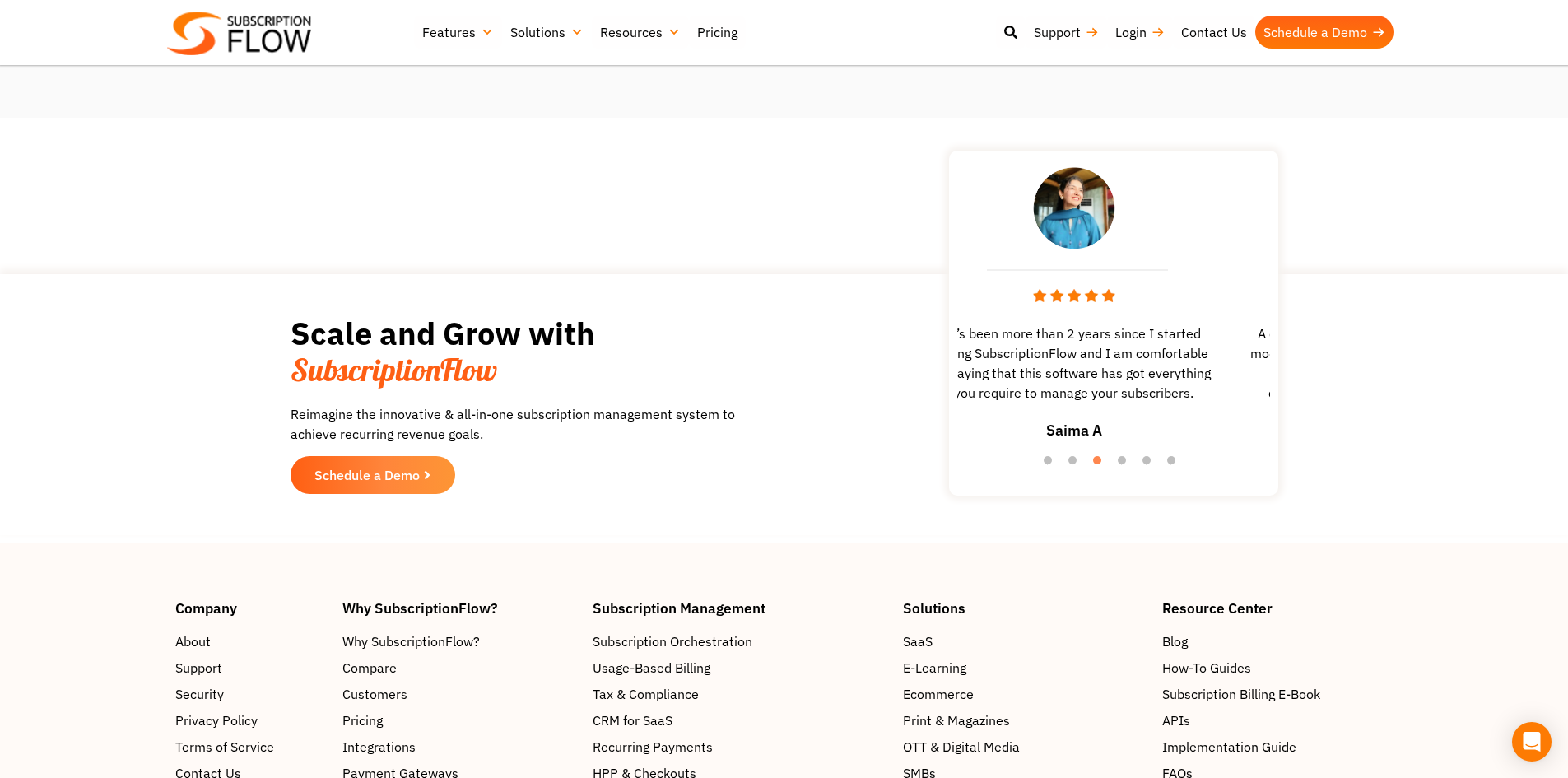
drag, startPoint x: 1206, startPoint y: 351, endPoint x: 1038, endPoint y: 351, distance: 168.0
click at [1044, 351] on span "It’s been more than 2 years since I started using SubscriptionFlow and I am com…" at bounding box center [1074, 363] width 312 height 79
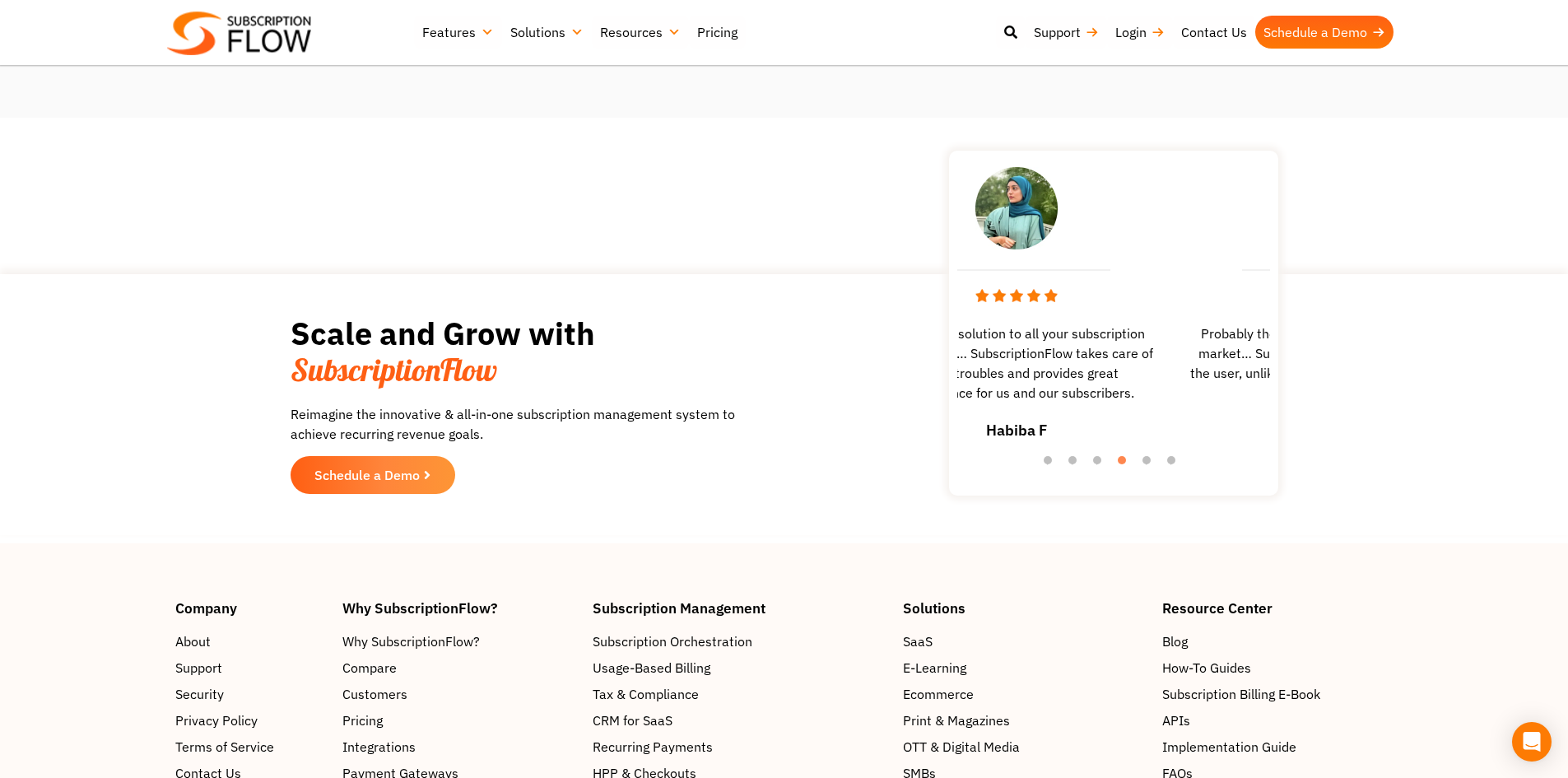
drag, startPoint x: 1144, startPoint y: 356, endPoint x: 1015, endPoint y: 352, distance: 129.1
click at [1017, 352] on span "A complete solution to all your subscription model needs… SubscriptionFlow take…" at bounding box center [1015, 363] width 312 height 79
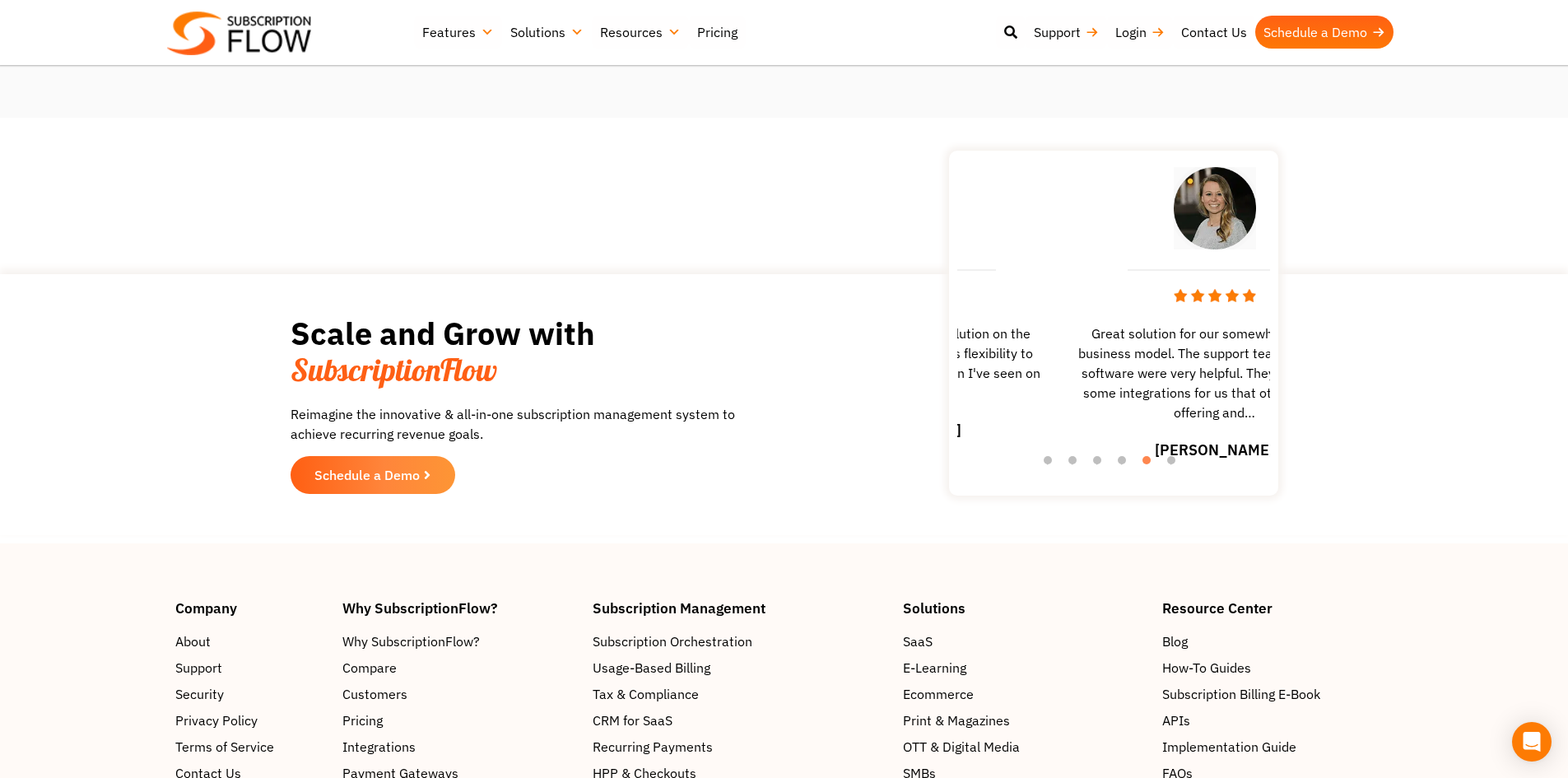
drag, startPoint x: 1229, startPoint y: 361, endPoint x: 953, endPoint y: 357, distance: 276.0
click at [963, 357] on span "Probably the most versatile solution on the market… Subscriptionflow gives flex…" at bounding box center [901, 363] width 312 height 79
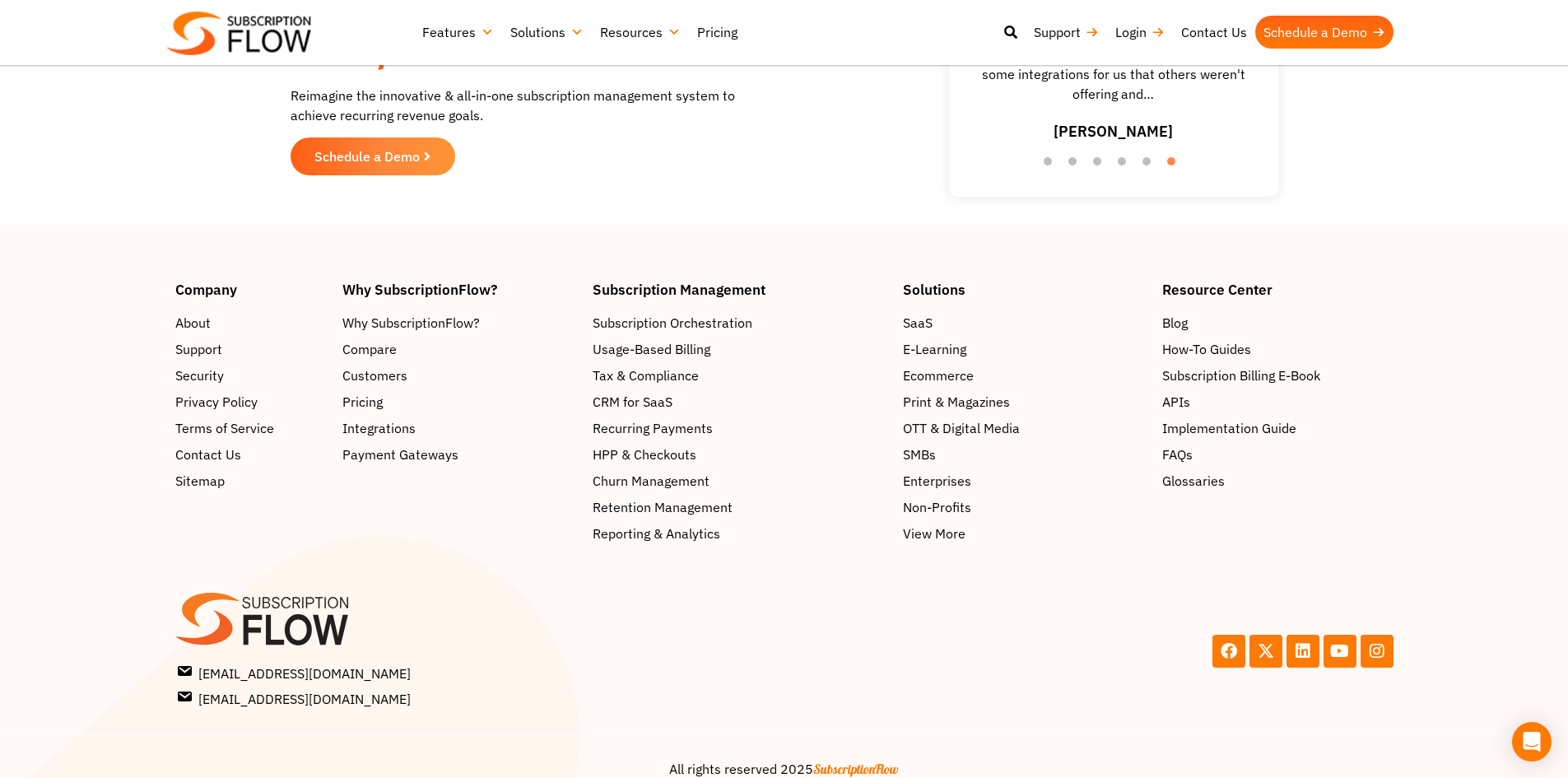
scroll to position [2799, 0]
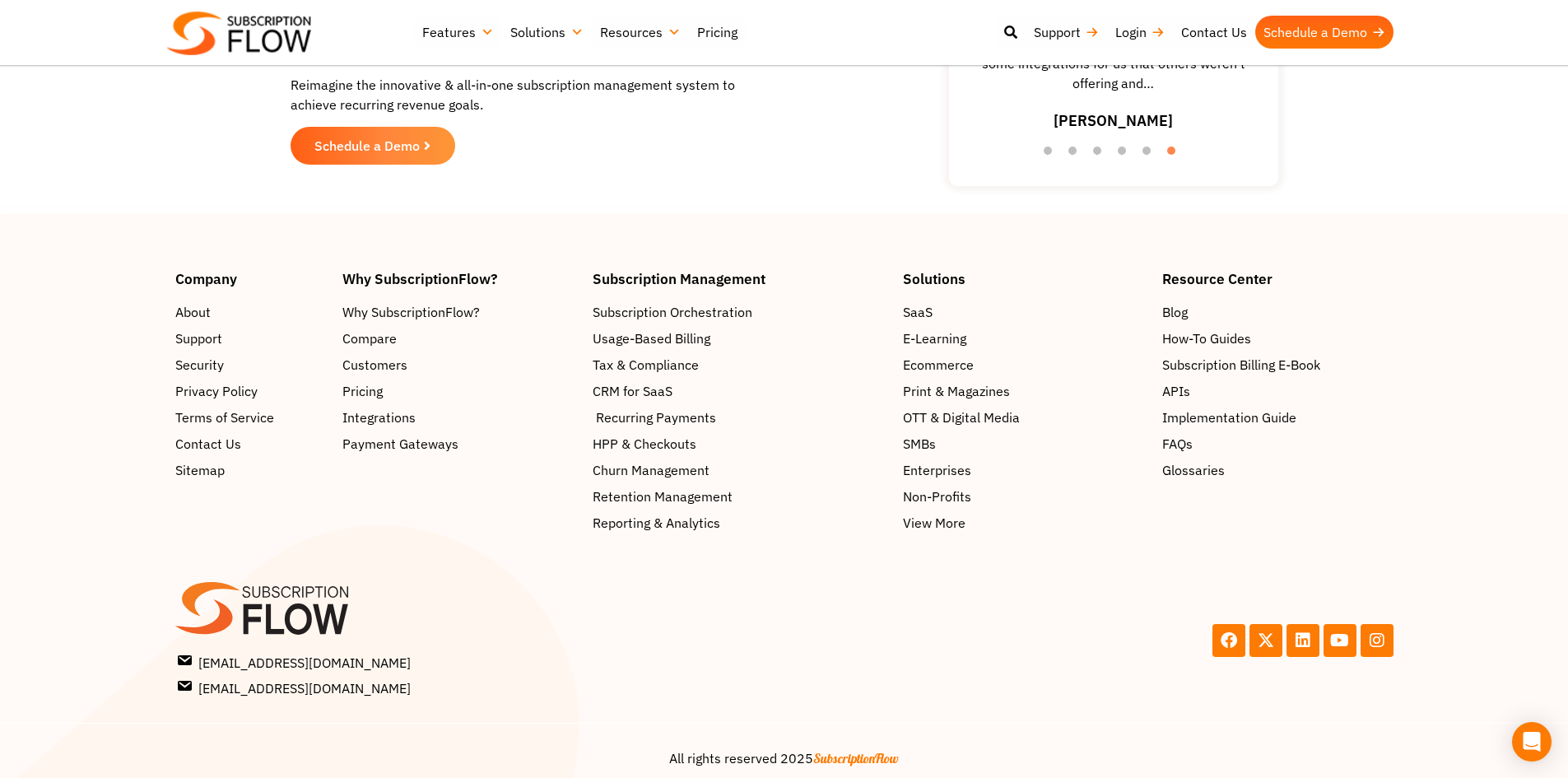
drag, startPoint x: 653, startPoint y: 417, endPoint x: 680, endPoint y: 426, distance: 28.5
click at [680, 426] on span "Recurring Payments" at bounding box center [656, 417] width 120 height 20
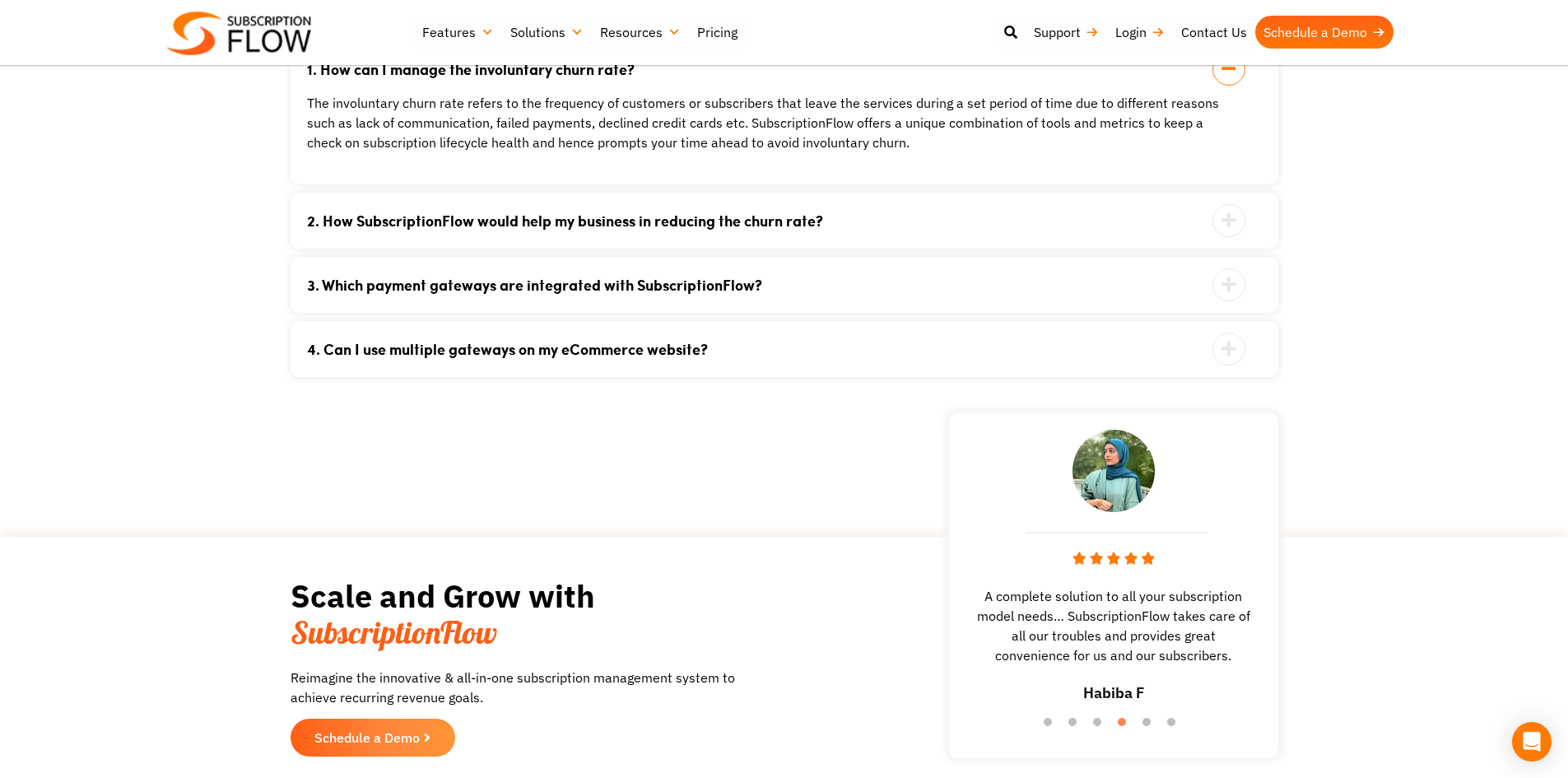
scroll to position [2881, 0]
click at [652, 291] on link "3. Which payment gateways are integrated with SubscriptionFlow?" at bounding box center [764, 284] width 914 height 15
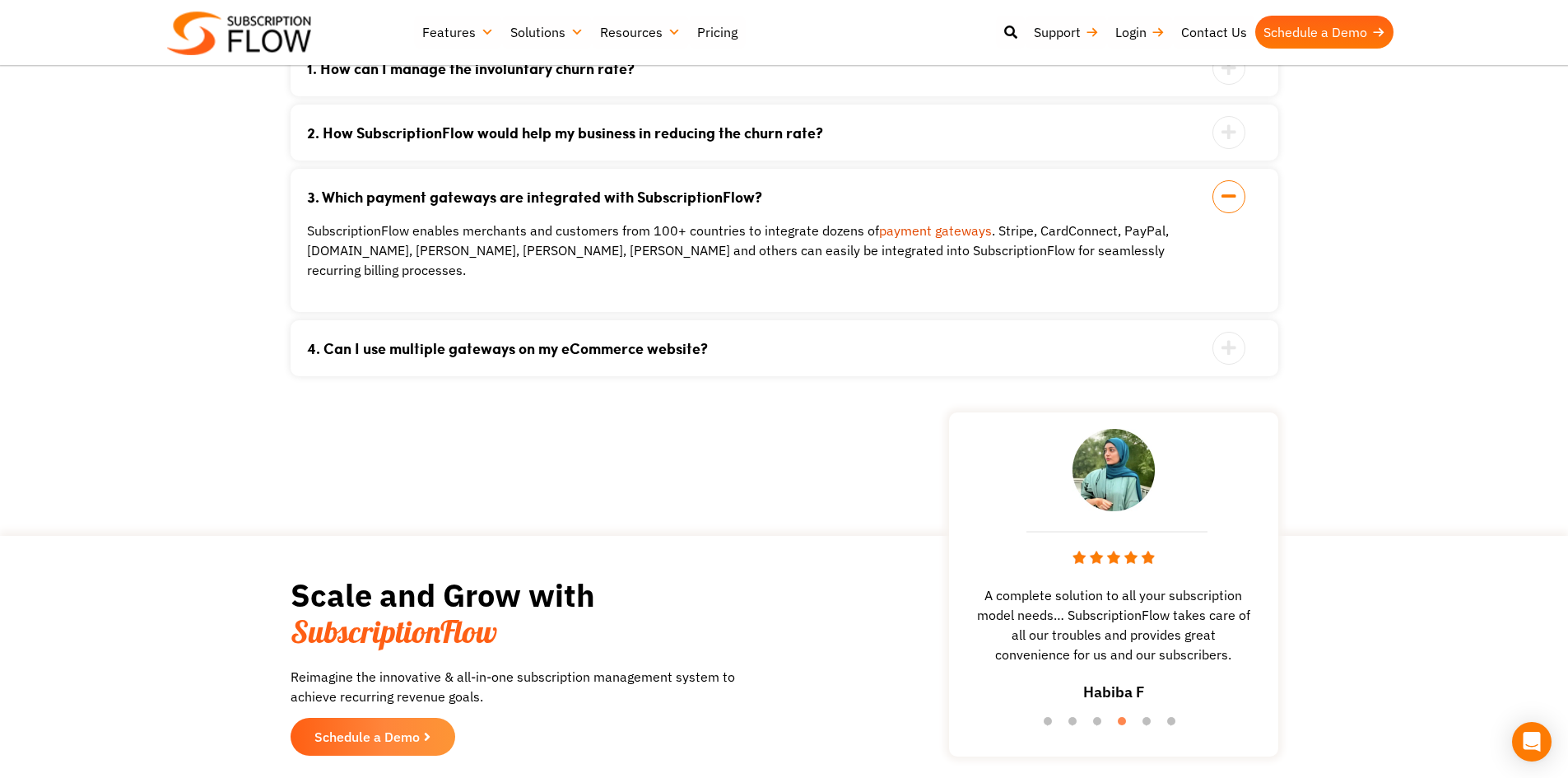
click at [643, 342] on div "4. Can I use multiple gateways on my eCommerce website? Yes, SubscriptionFlow e…" at bounding box center [784, 348] width 988 height 56
click at [643, 341] on link "4. Can I use multiple gateways on my eCommerce website?" at bounding box center [764, 348] width 914 height 15
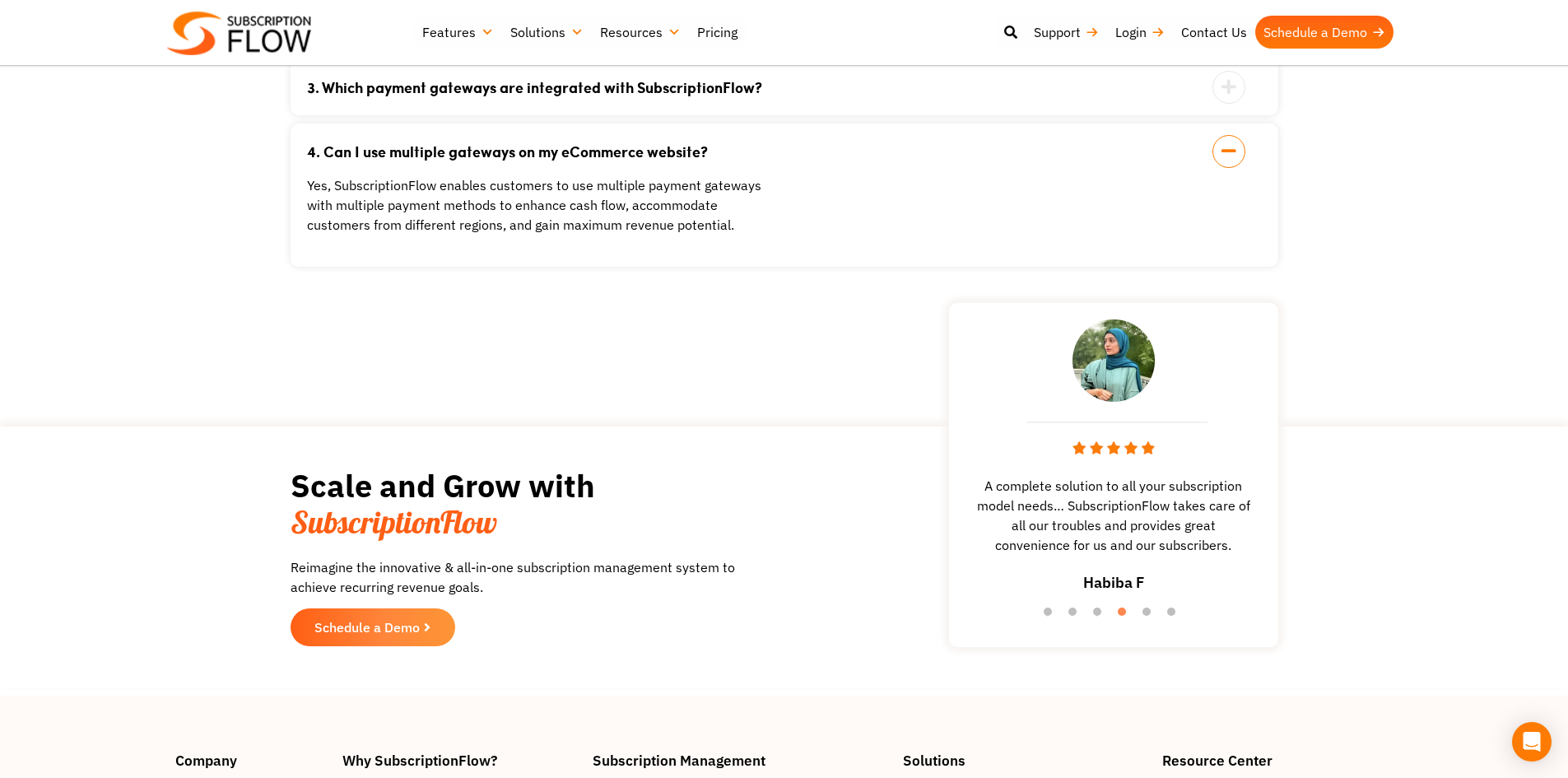
scroll to position [2799, 0]
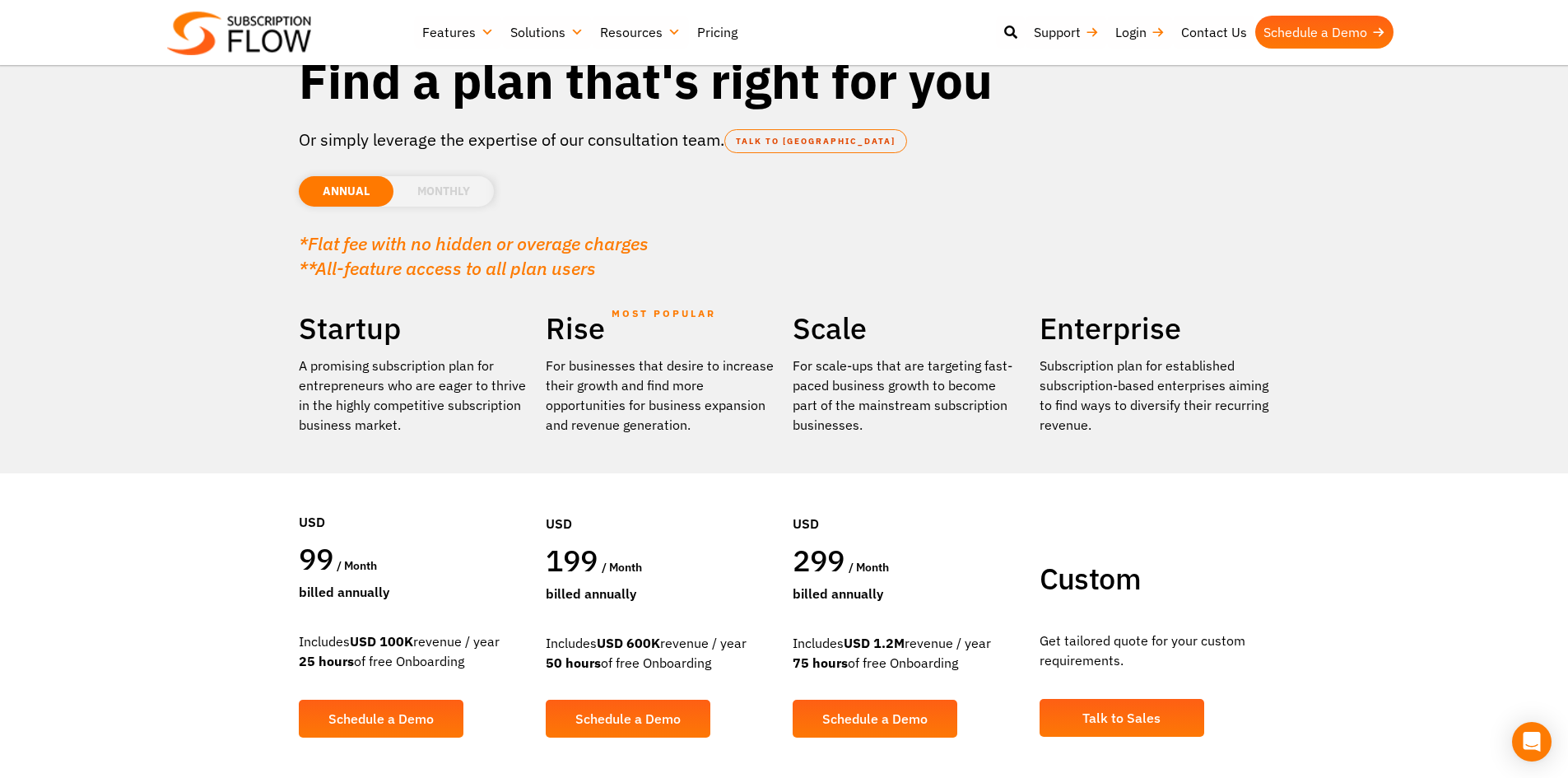
drag, startPoint x: 0, startPoint y: 0, endPoint x: 441, endPoint y: 191, distance: 480.6
click at [441, 191] on div "ANNUAL MONTHLY USD EUR GPB AUD CAD" at bounding box center [784, 183] width 971 height 64
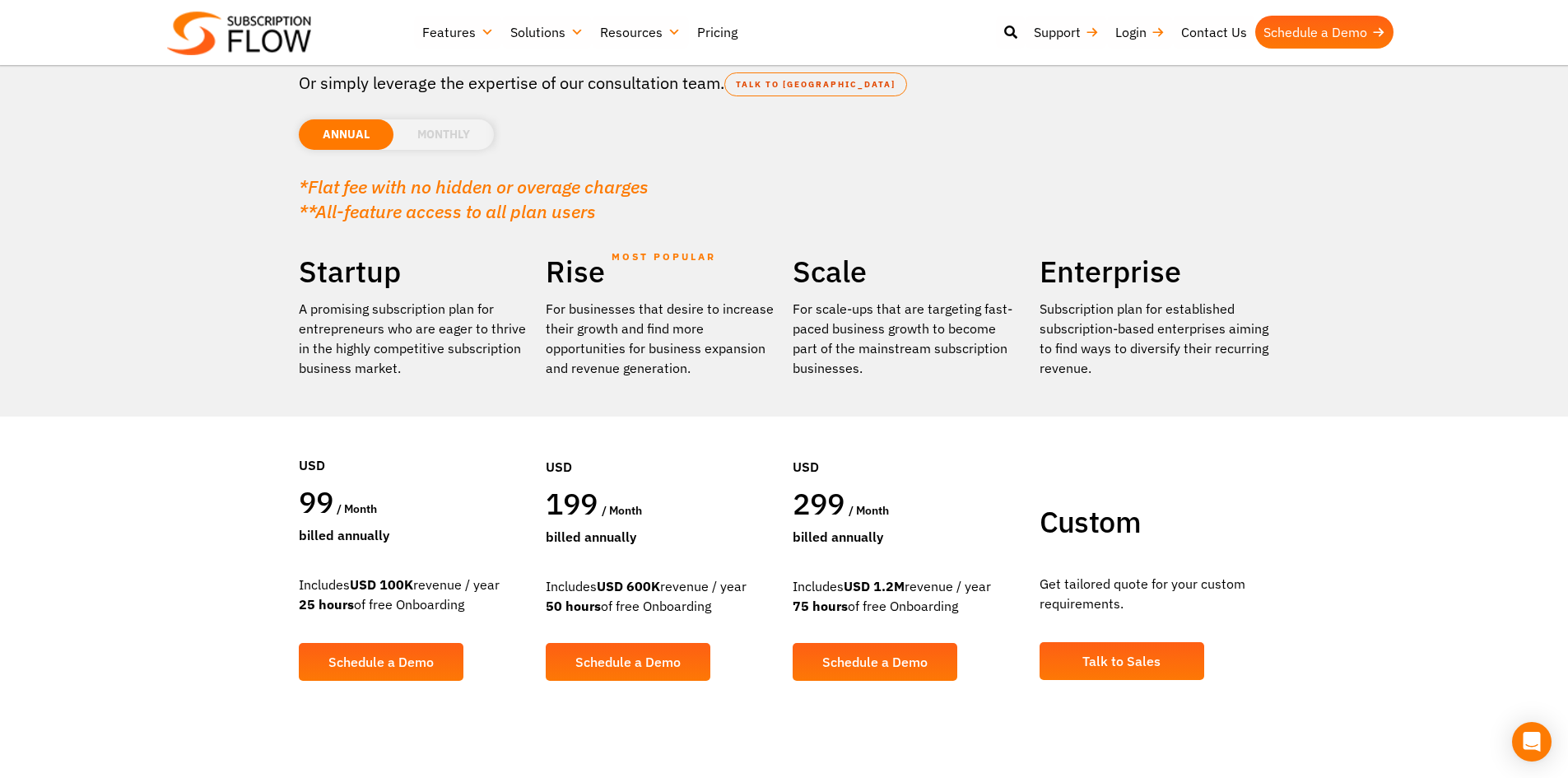
scroll to position [164, 0]
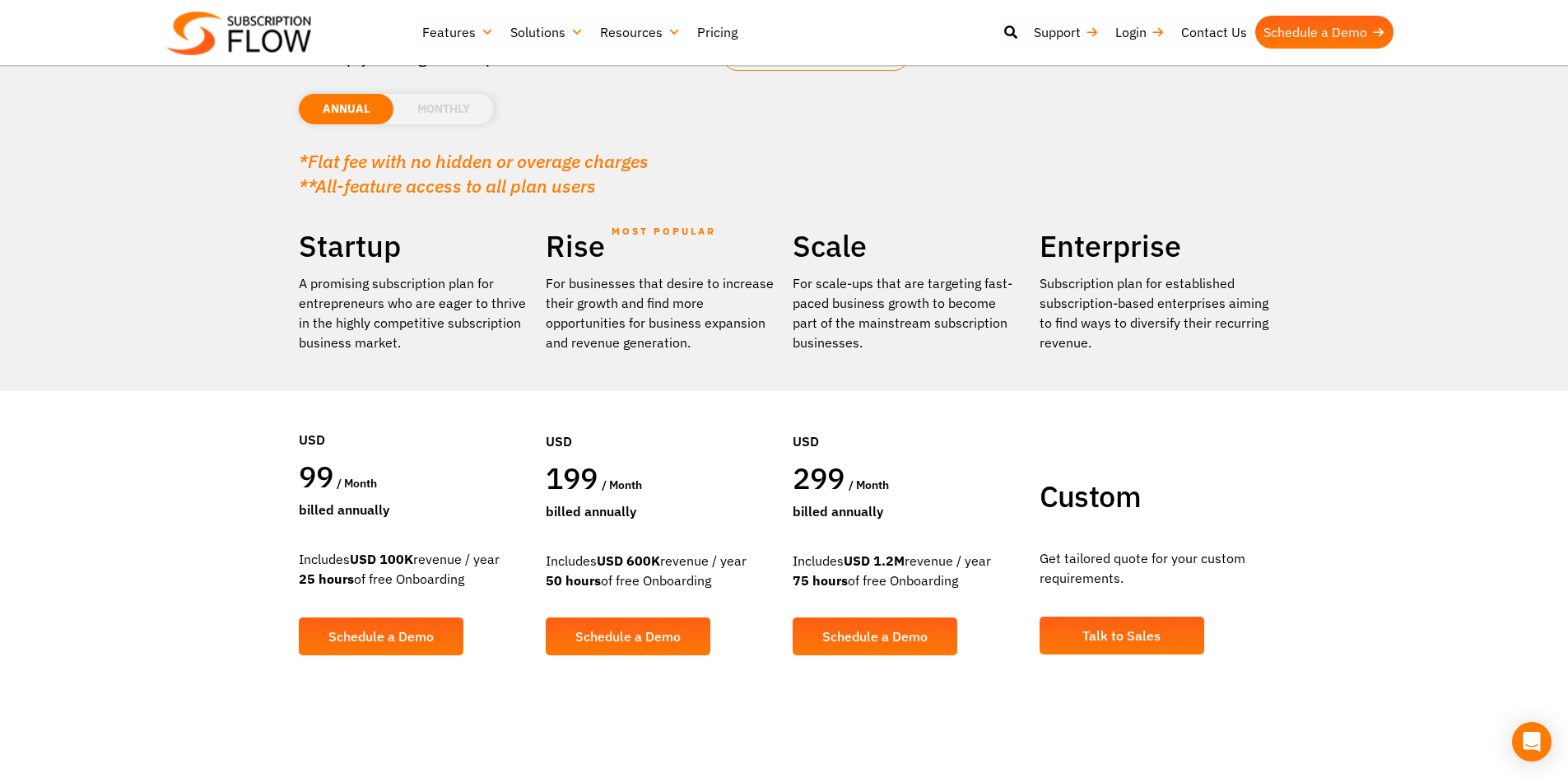
click at [444, 108] on li "MONTHLY" at bounding box center [443, 109] width 100 height 30
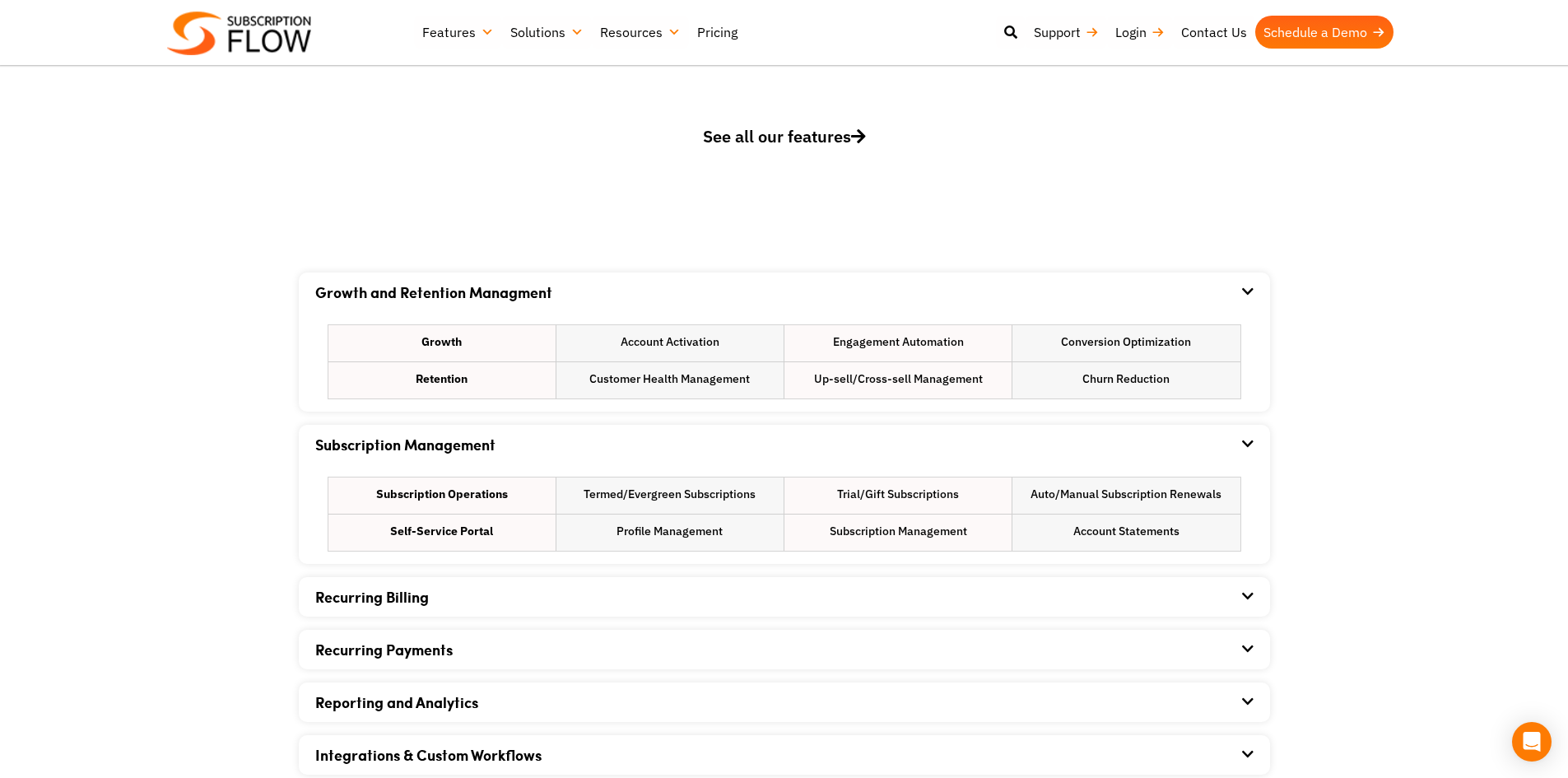
scroll to position [823, 0]
click at [556, 596] on div "Recurring Billing" at bounding box center [784, 595] width 938 height 39
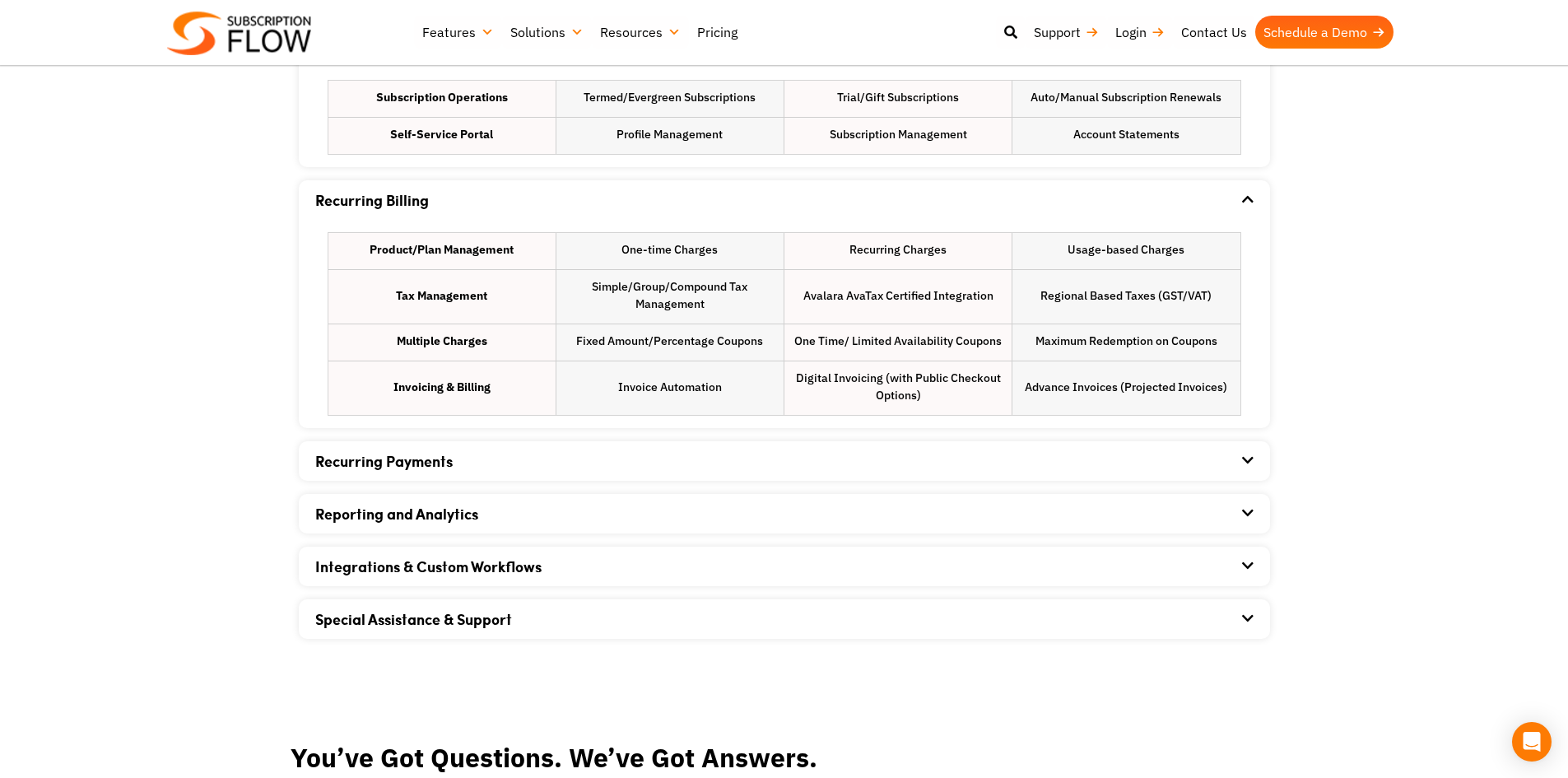
scroll to position [1235, 0]
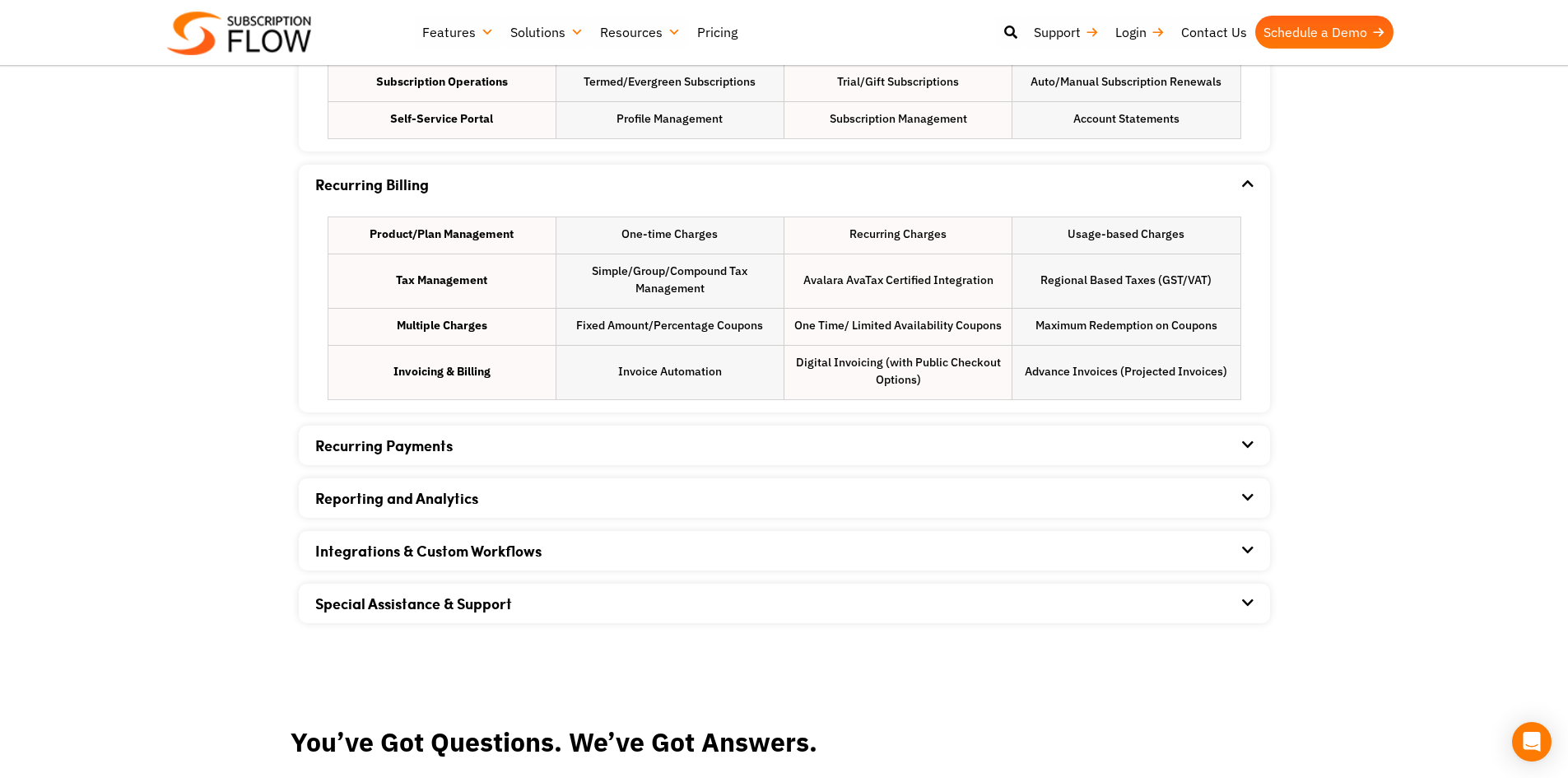
click at [613, 454] on div "Recurring Payments" at bounding box center [784, 445] width 938 height 39
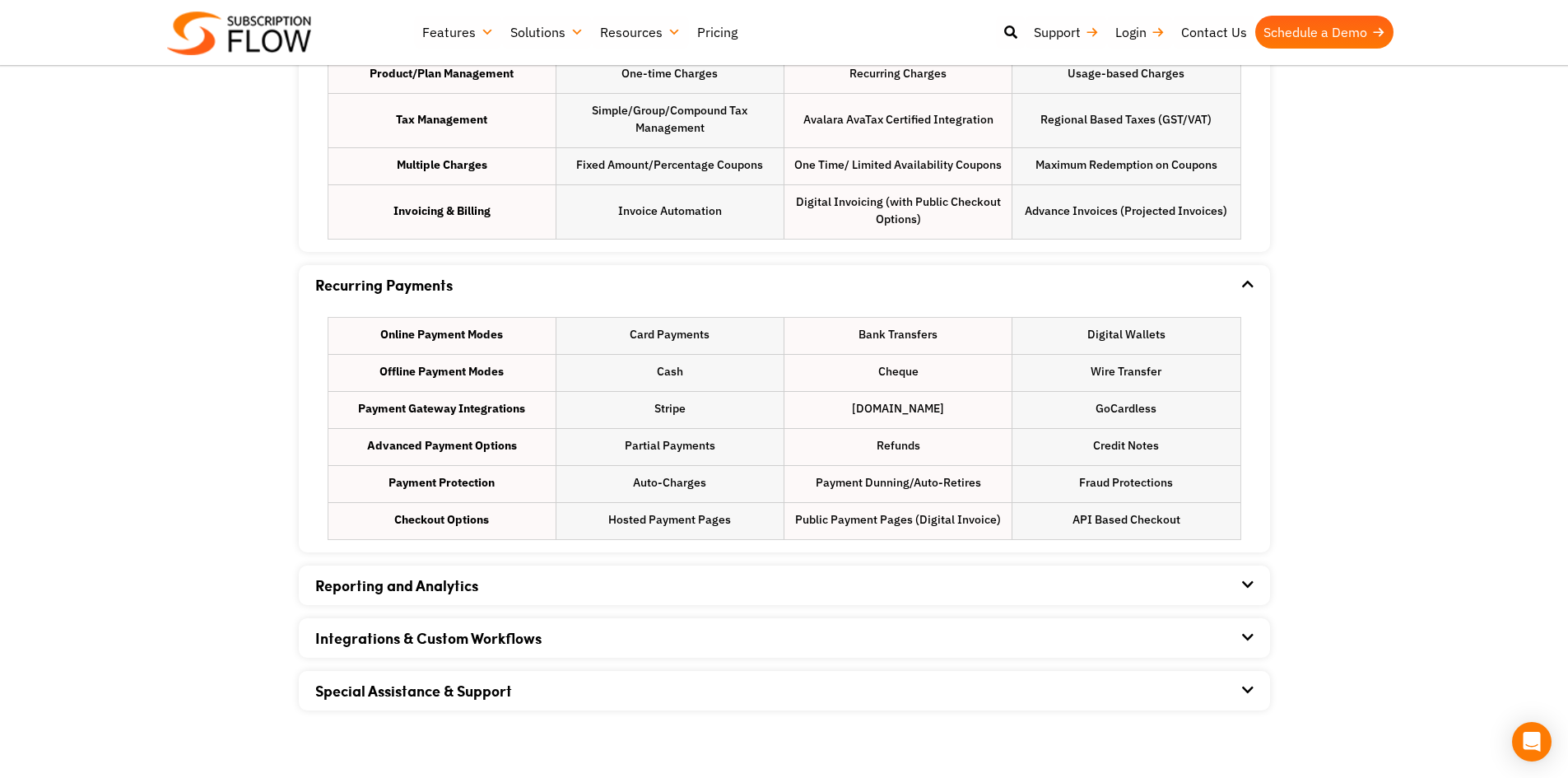
scroll to position [1399, 0]
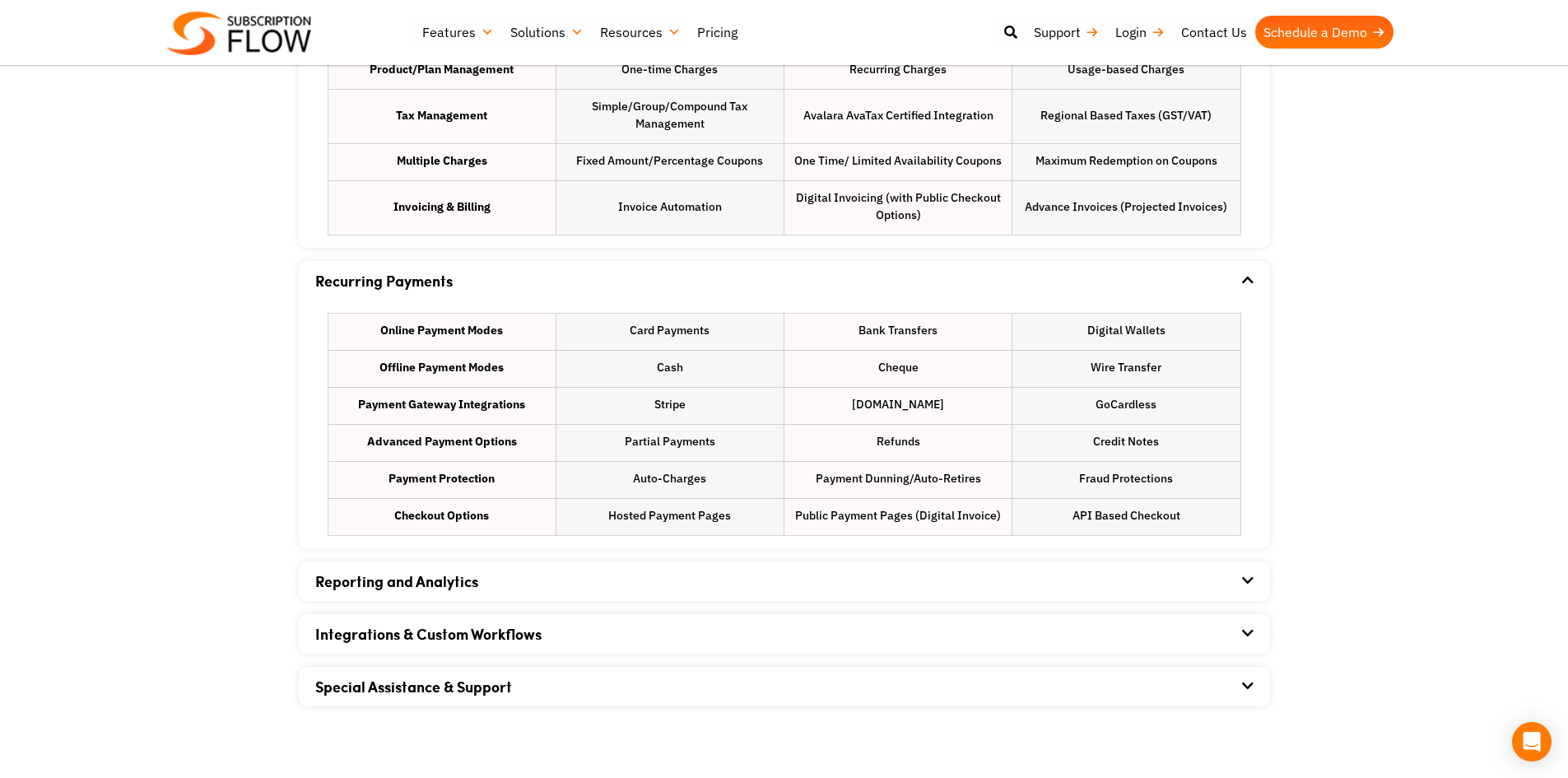
click at [736, 578] on div "Reporting and Analytics" at bounding box center [784, 580] width 938 height 39
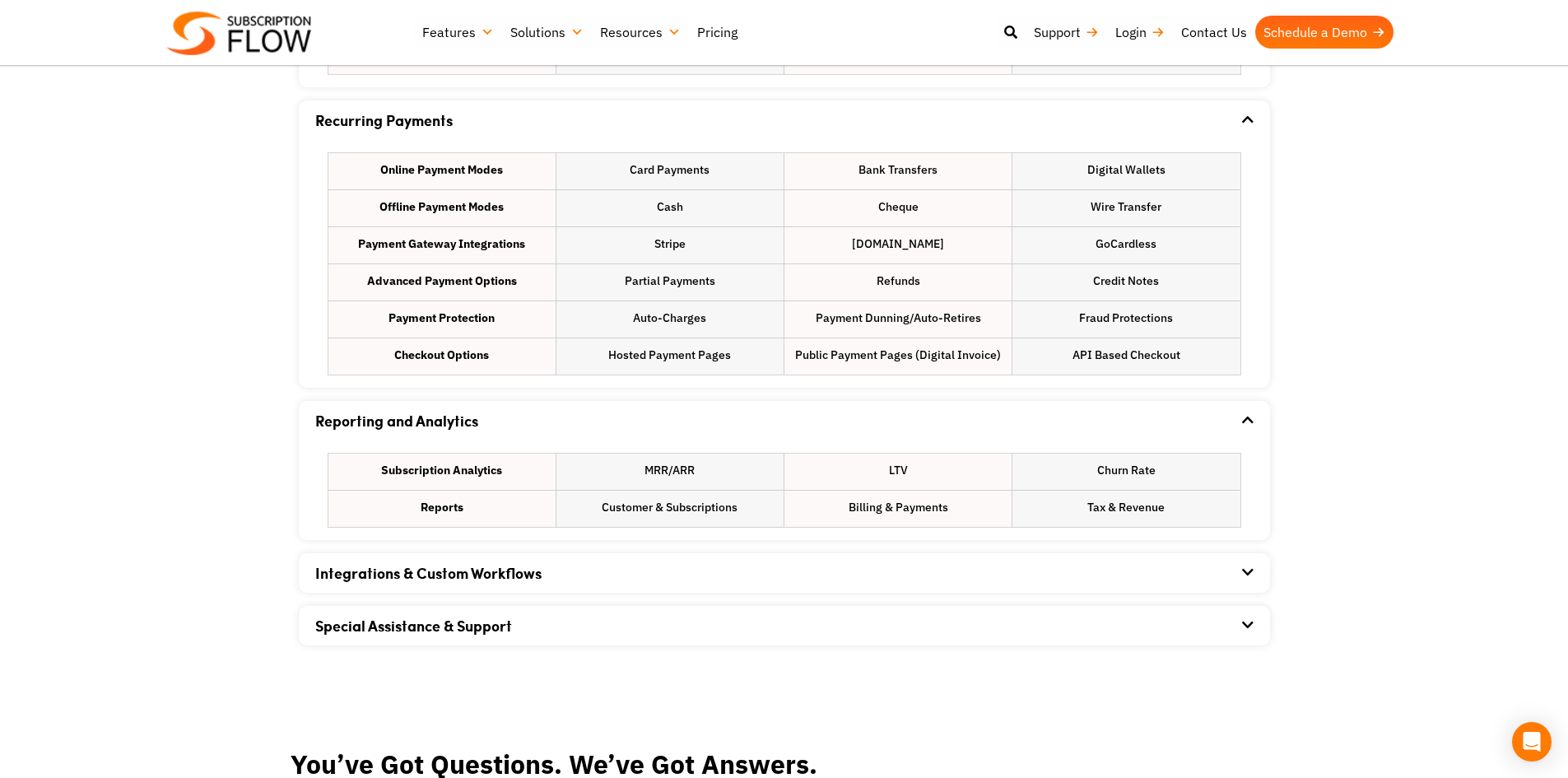
scroll to position [1564, 0]
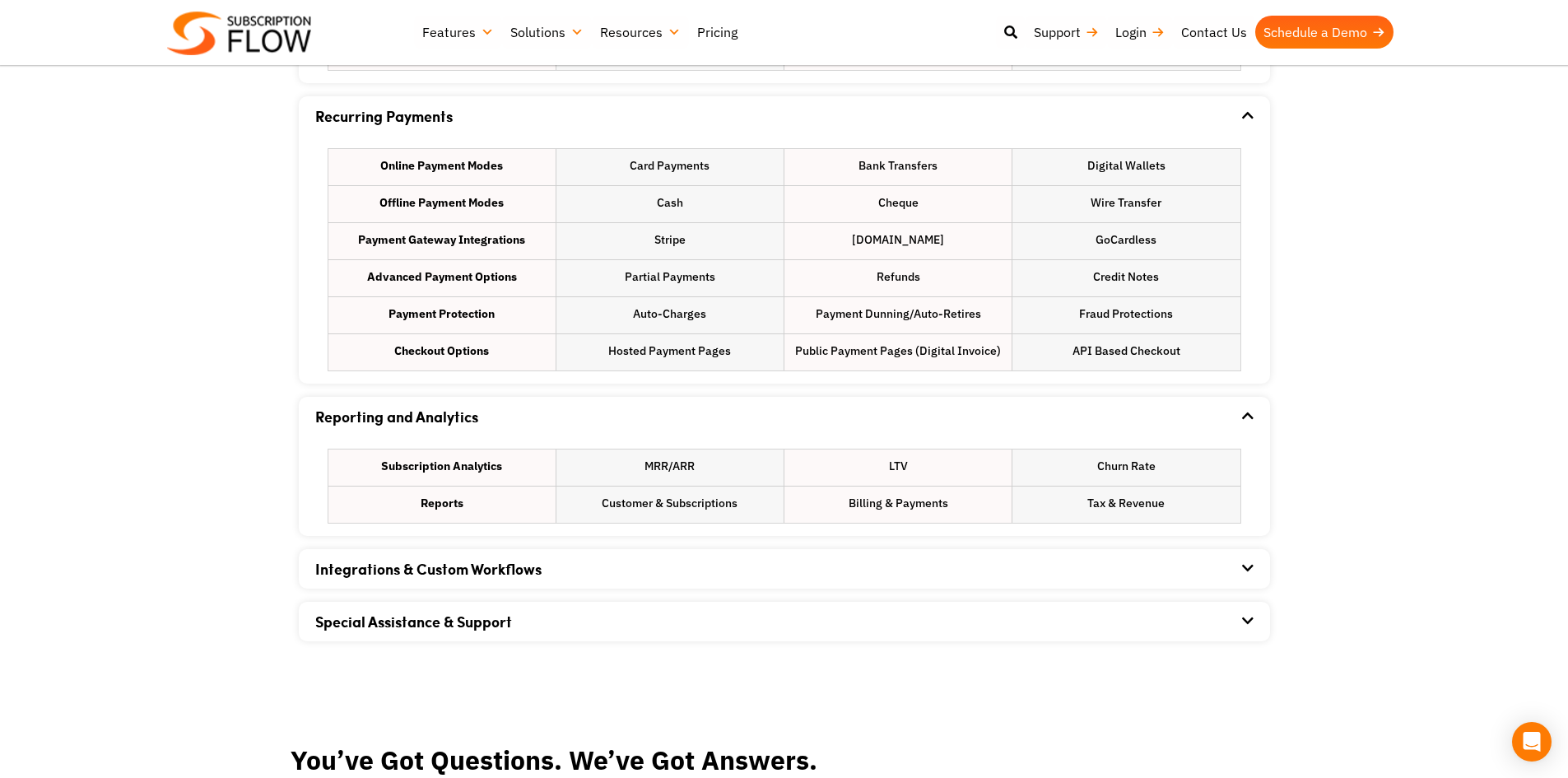
click at [724, 562] on div "Integrations & Custom Workflows" at bounding box center [784, 568] width 938 height 39
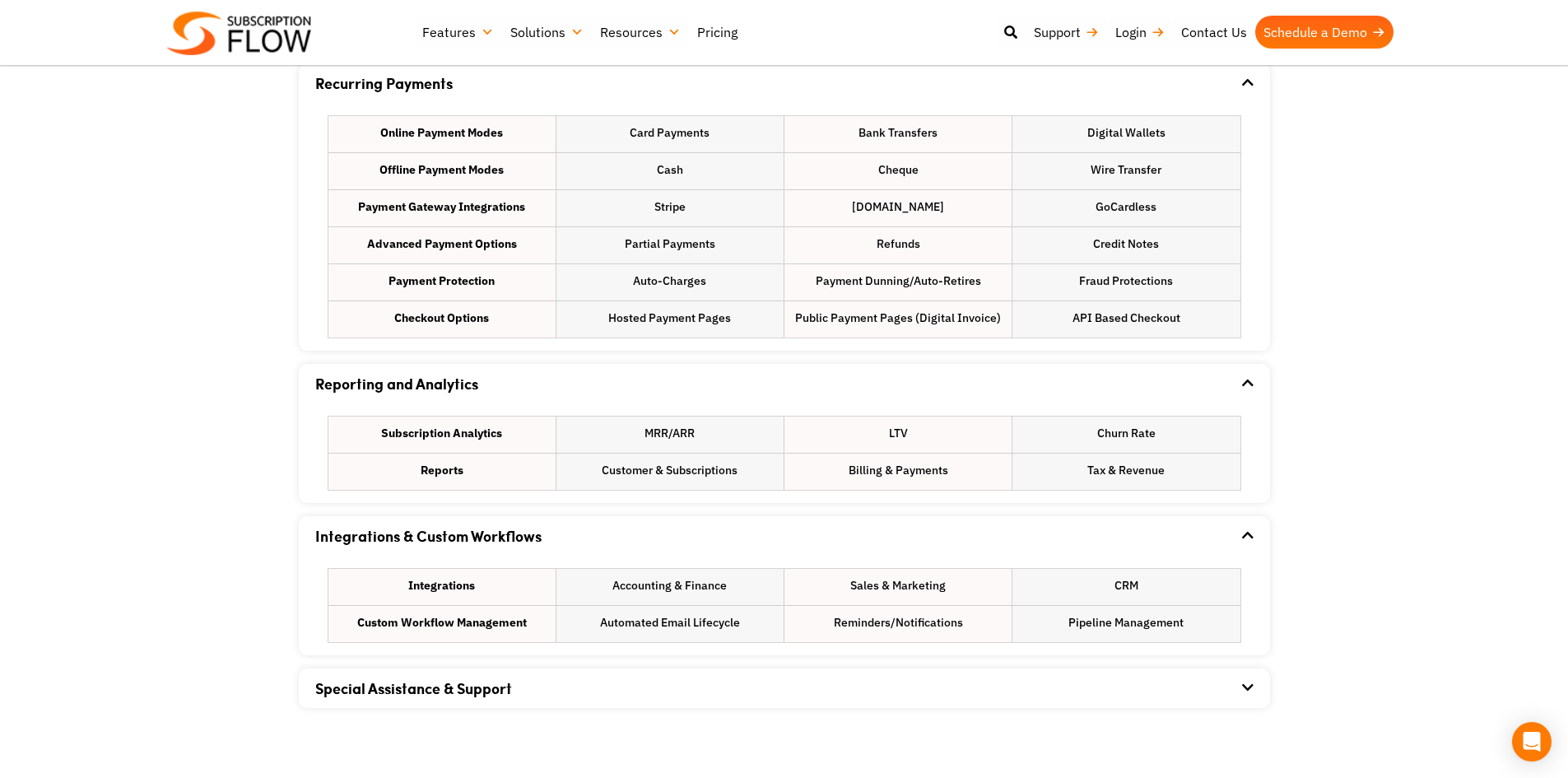
scroll to position [1646, 0]
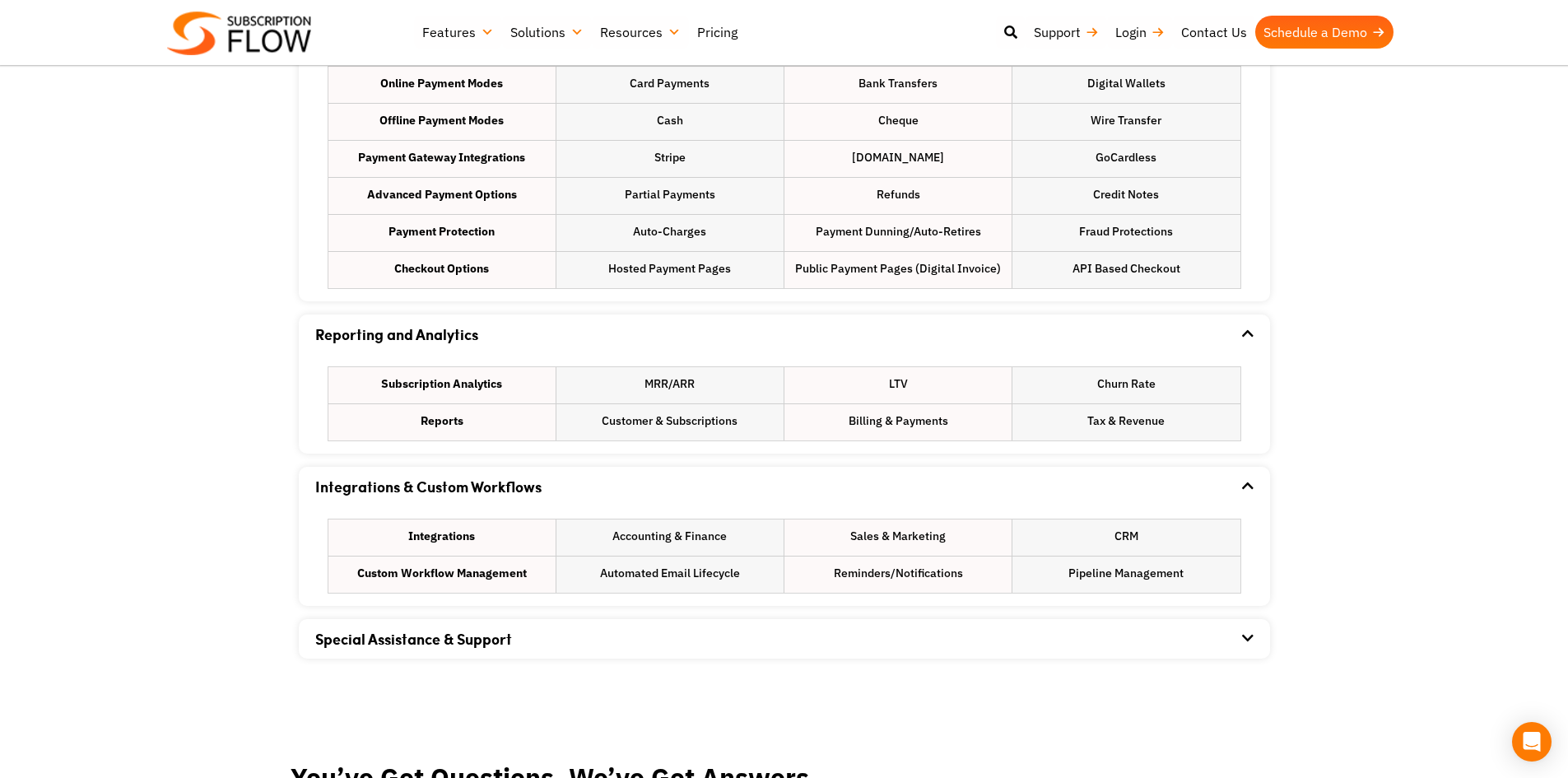
click at [706, 634] on div "Special Assistance & Support" at bounding box center [784, 638] width 938 height 39
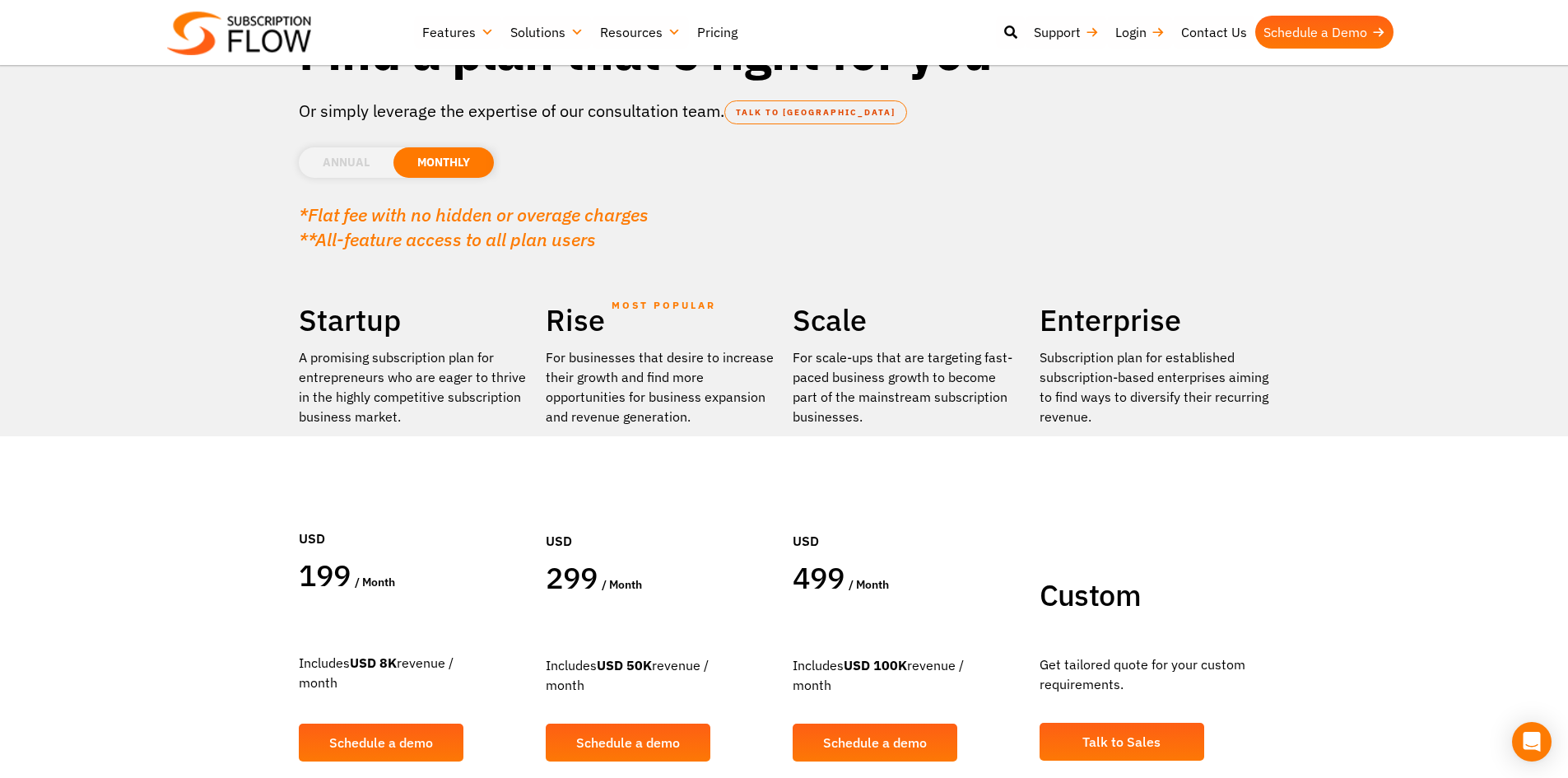
scroll to position [0, 0]
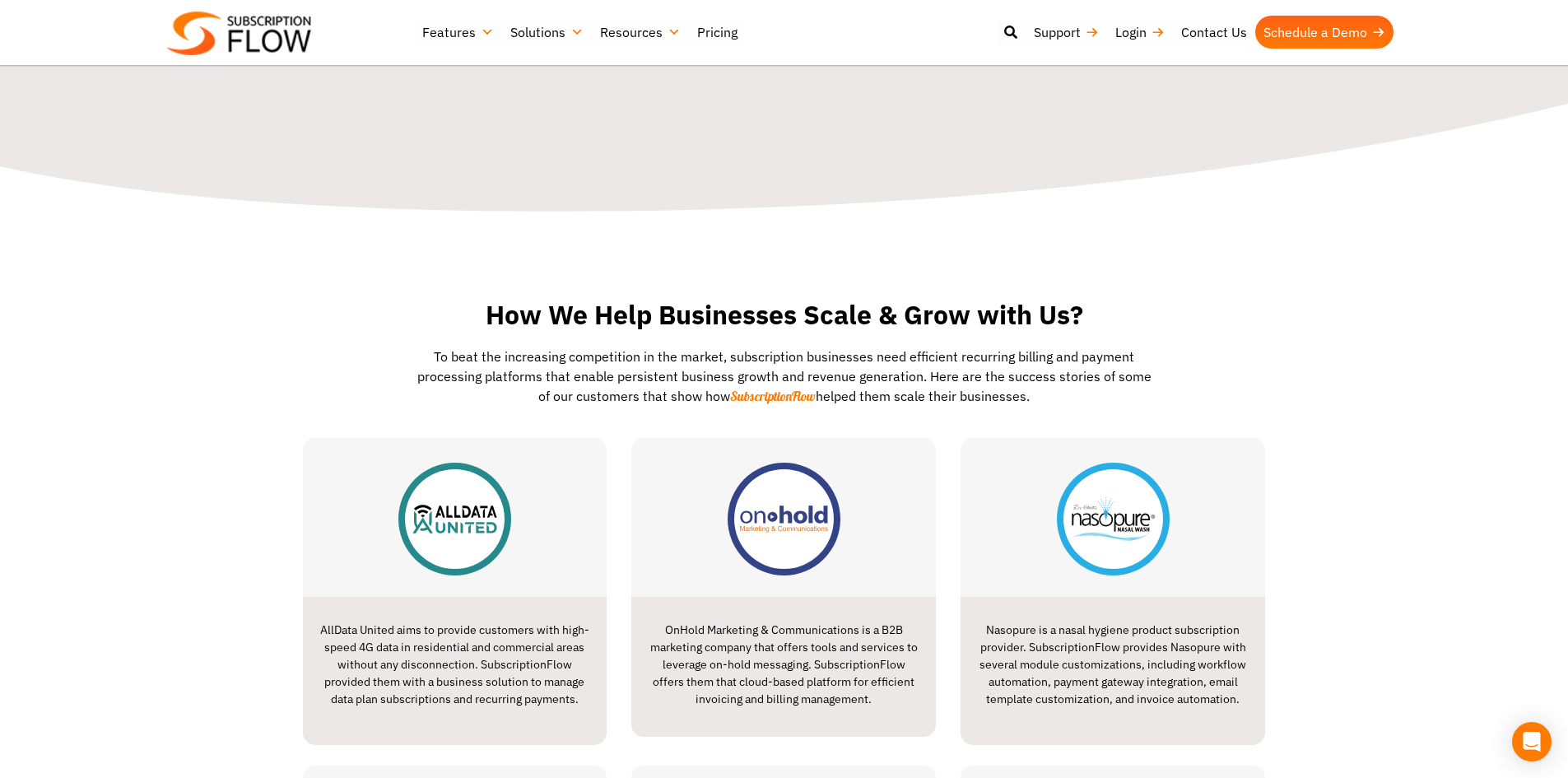
scroll to position [412, 0]
click at [454, 560] on img at bounding box center [455, 520] width 113 height 113
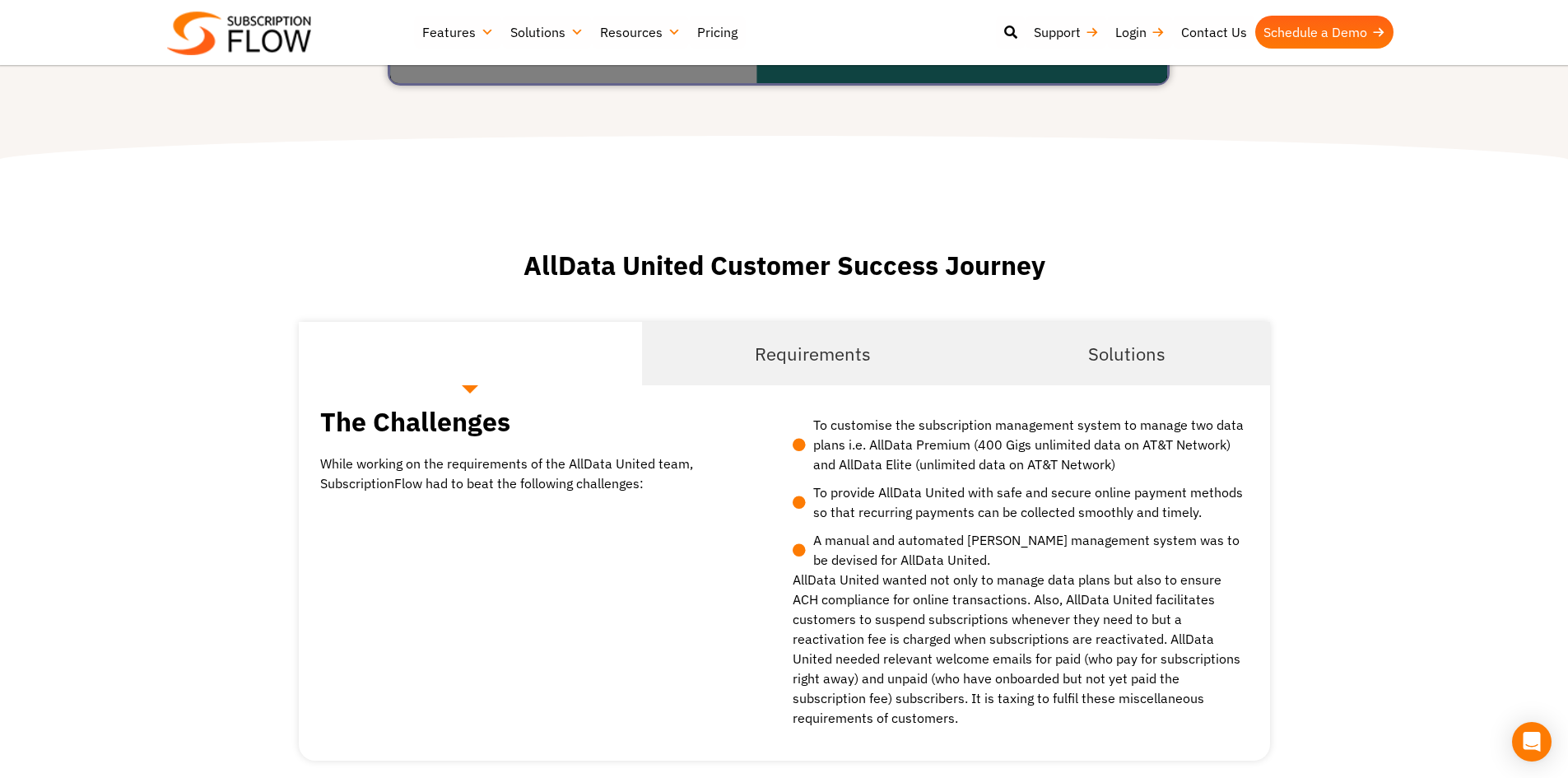
scroll to position [1481, 0]
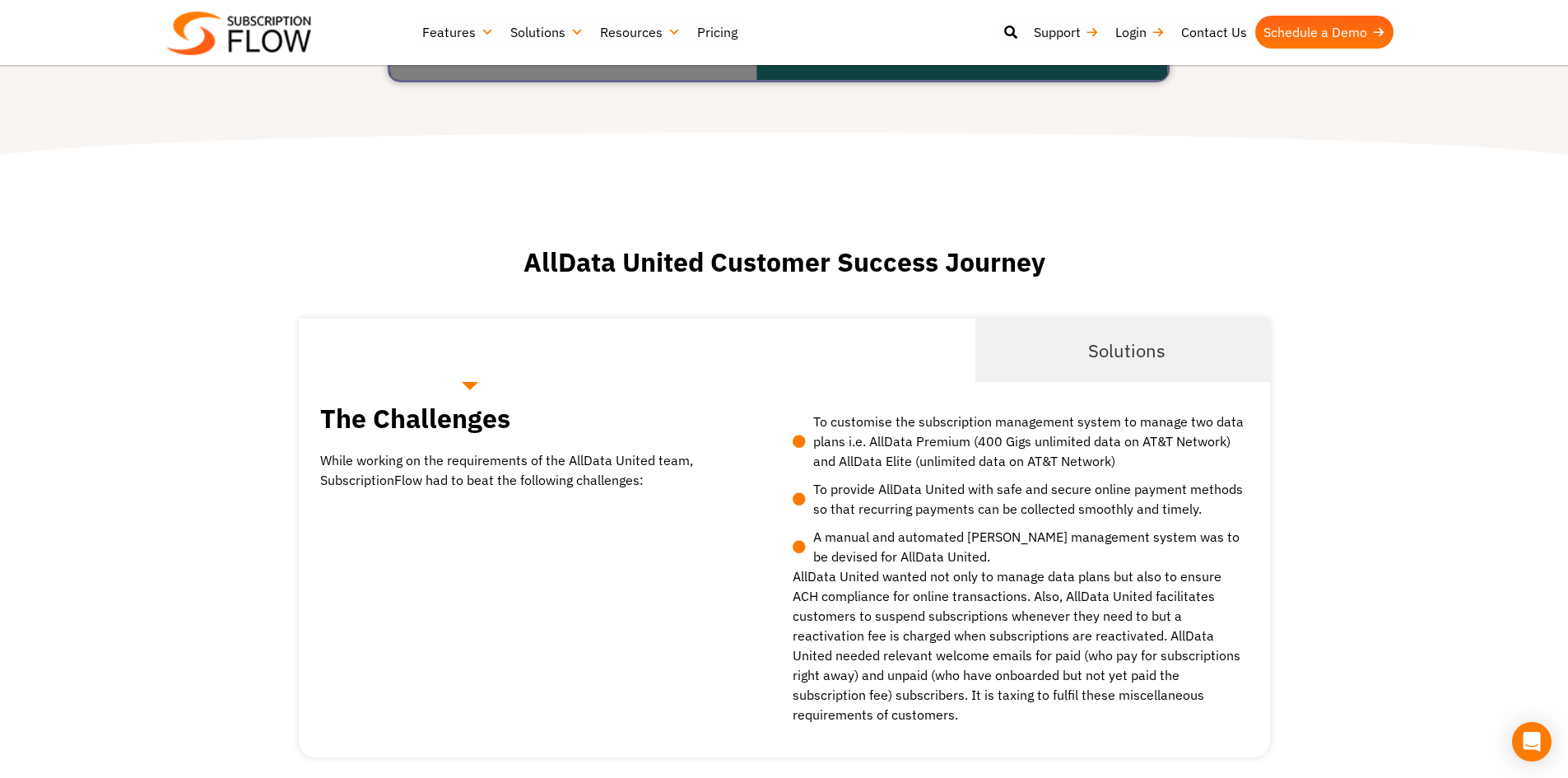
click at [768, 337] on span "Requirements" at bounding box center [812, 350] width 116 height 27
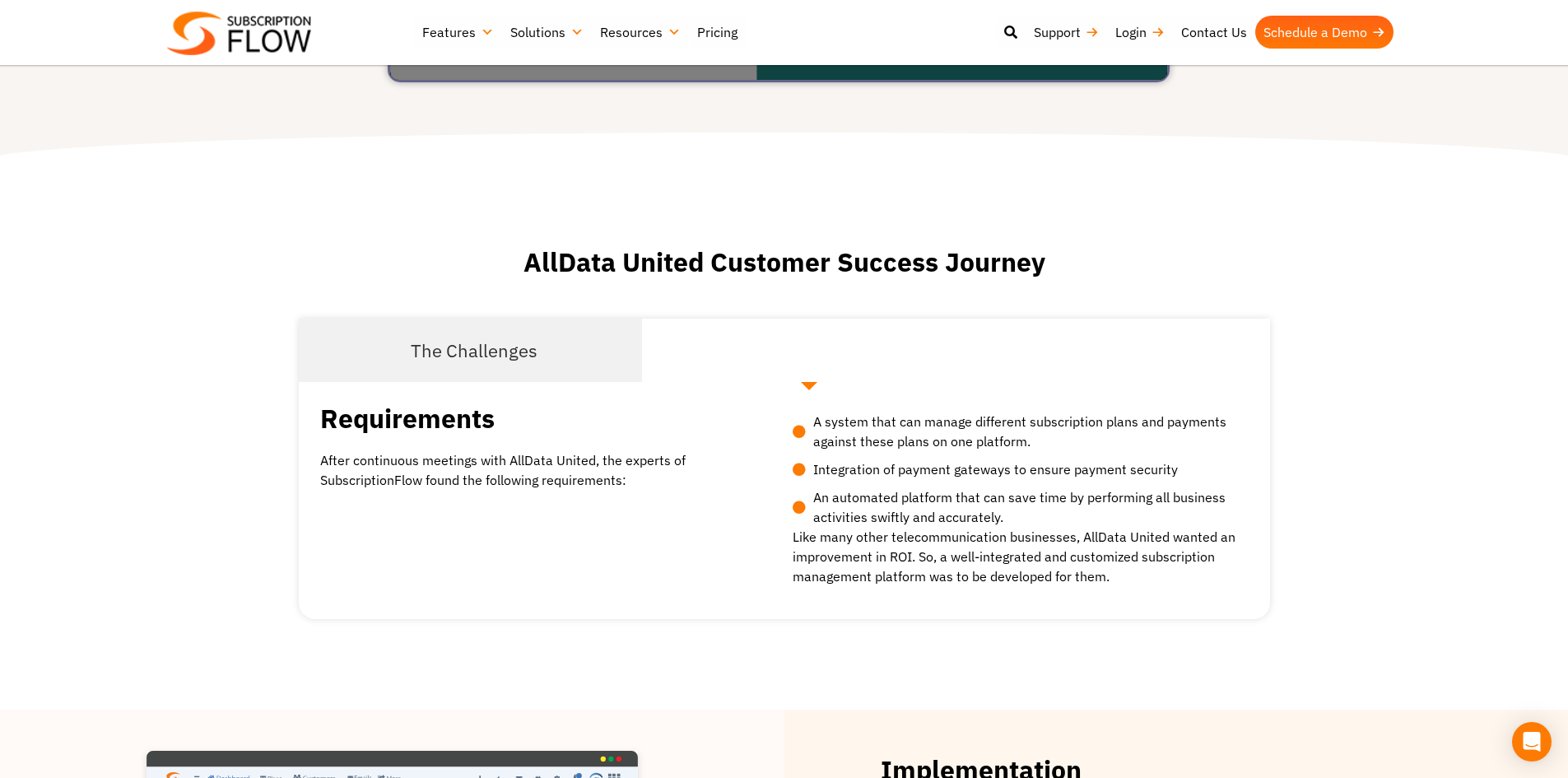
click at [1108, 337] on span "Solutions" at bounding box center [1126, 350] width 77 height 27
